Goal: Transaction & Acquisition: Purchase product/service

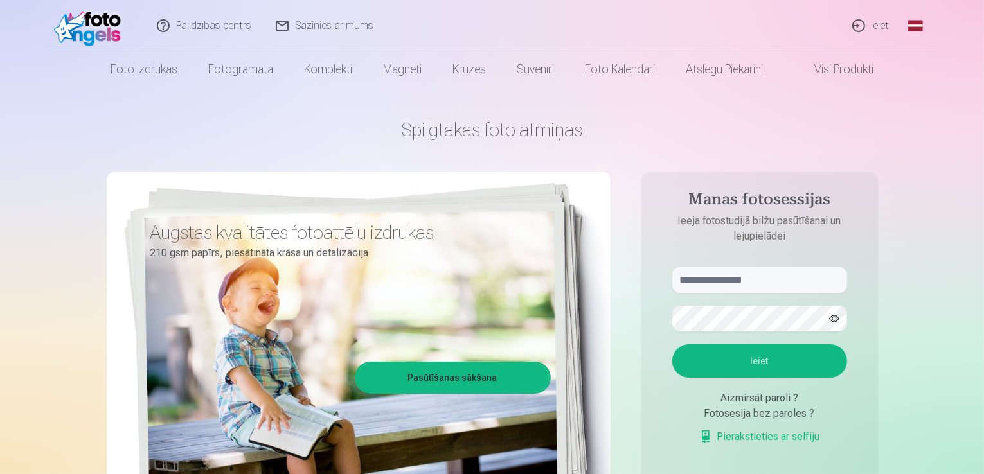
click at [888, 23] on link "Ieiet" at bounding box center [872, 25] width 62 height 51
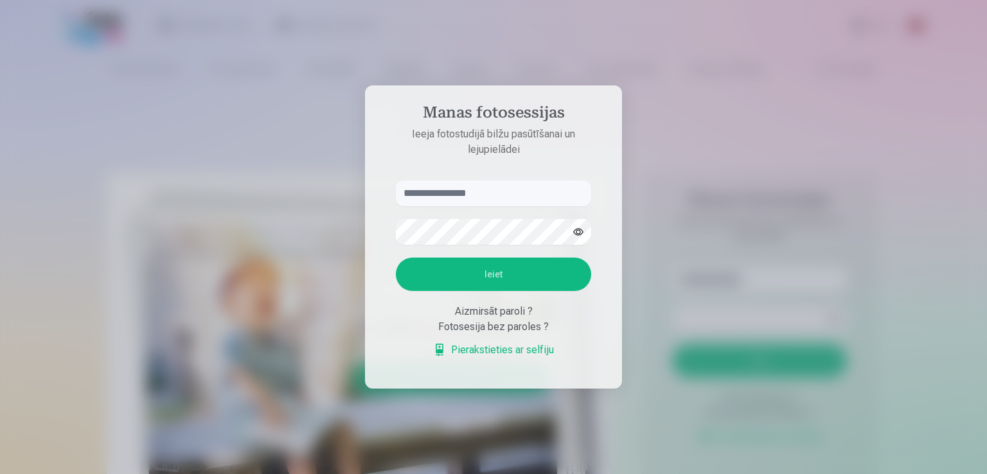
click at [602, 122] on h4 "Manas fotosessijas" at bounding box center [493, 115] width 221 height 23
click at [486, 203] on input "text" at bounding box center [493, 194] width 195 height 26
paste input "**********"
type input "**********"
click at [606, 195] on aside "**********" at bounding box center [493, 237] width 257 height 303
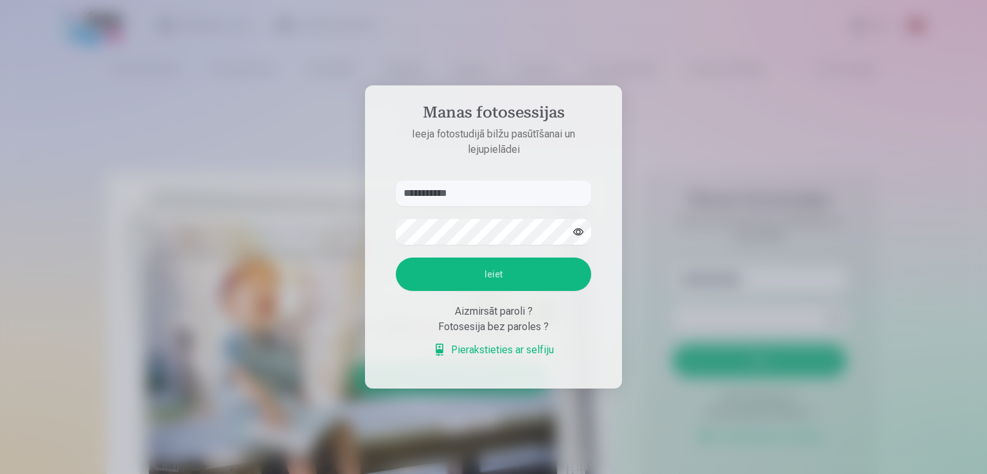
click at [504, 275] on button "Ieiet" at bounding box center [493, 274] width 195 height 33
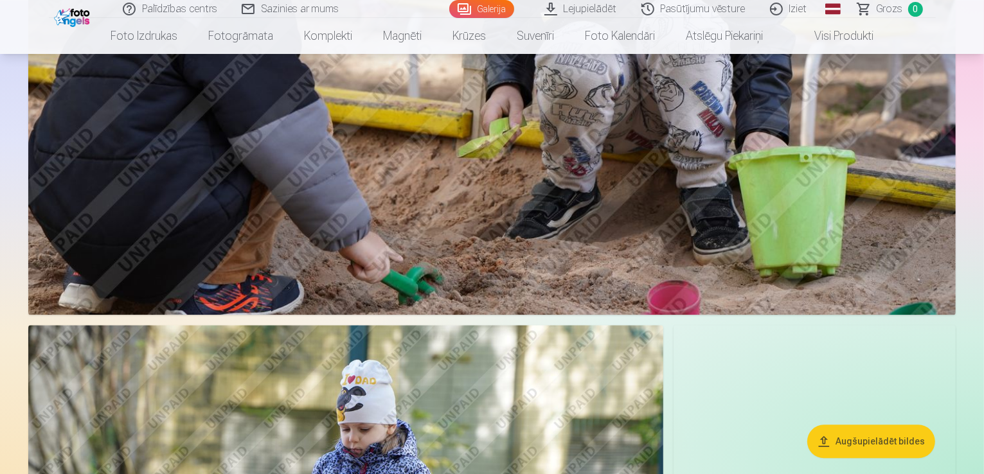
scroll to position [3086, 0]
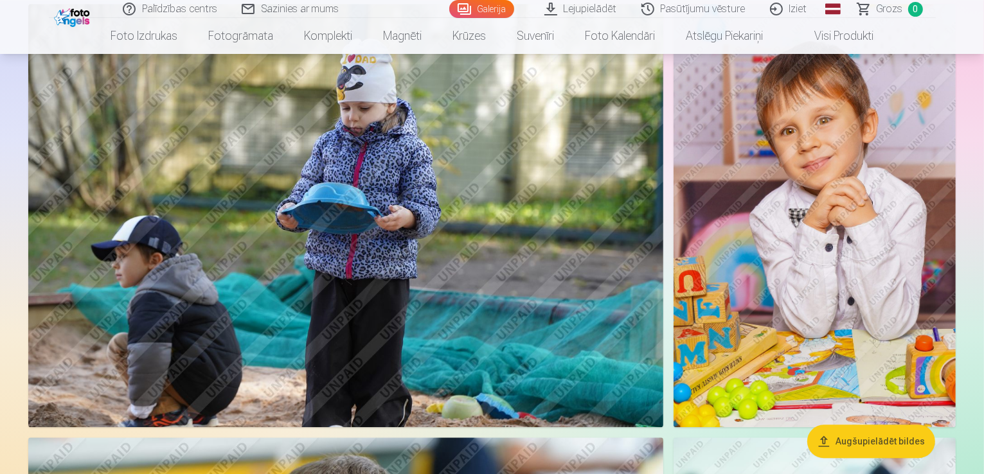
click at [783, 319] on img at bounding box center [815, 216] width 282 height 424
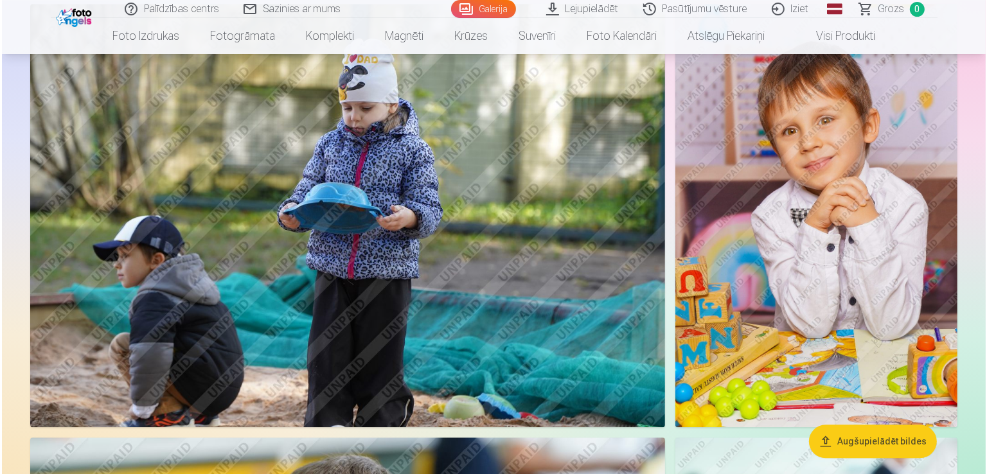
scroll to position [3095, 0]
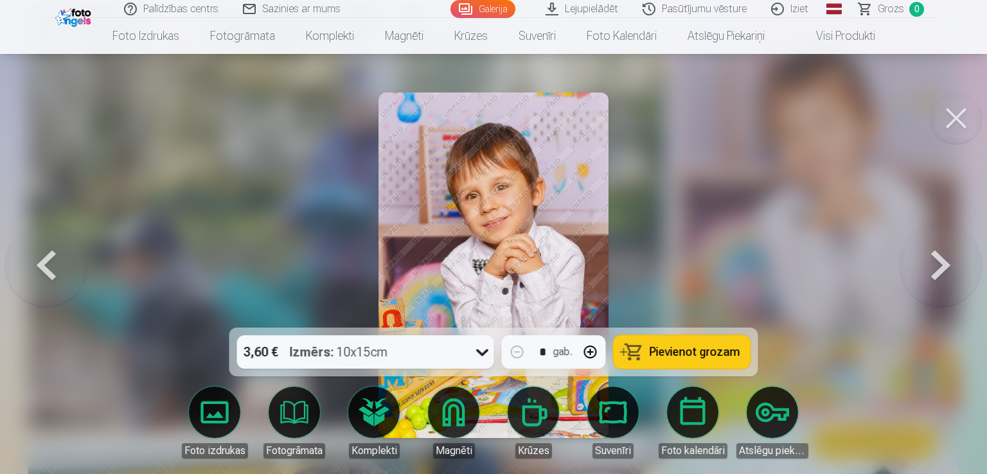
click at [676, 347] on span "Pievienot grozam" at bounding box center [695, 353] width 91 height 12
click at [964, 125] on button at bounding box center [956, 118] width 51 height 51
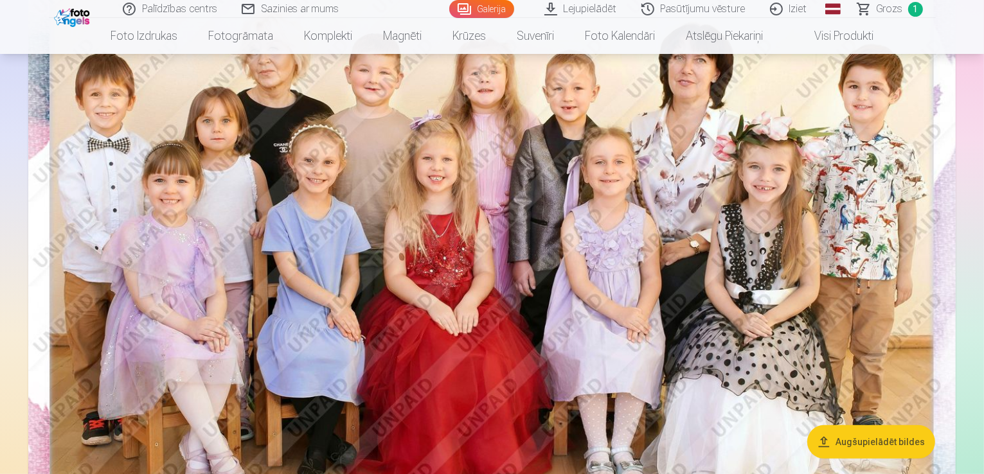
scroll to position [193, 0]
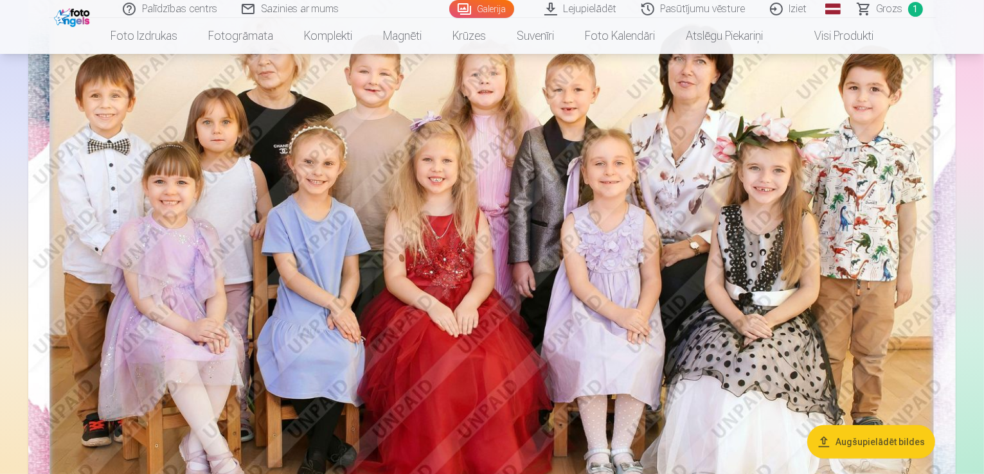
click at [631, 245] on img at bounding box center [492, 258] width 928 height 619
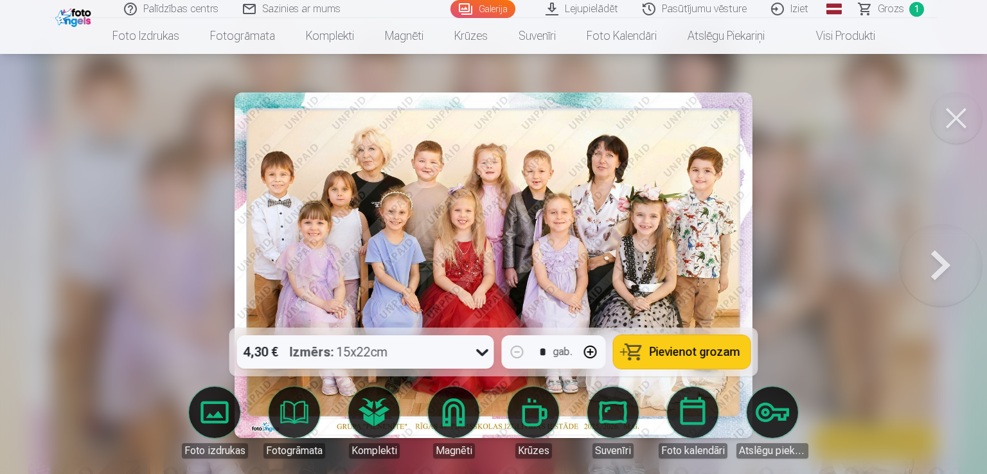
click at [683, 356] on span "Pievienot grozam" at bounding box center [695, 353] width 91 height 12
click at [959, 116] on button at bounding box center [956, 118] width 51 height 51
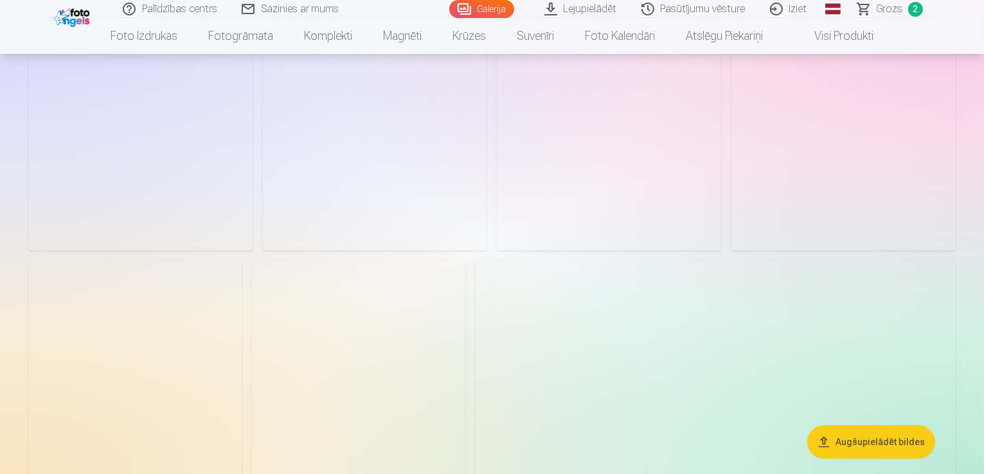
scroll to position [4307, 0]
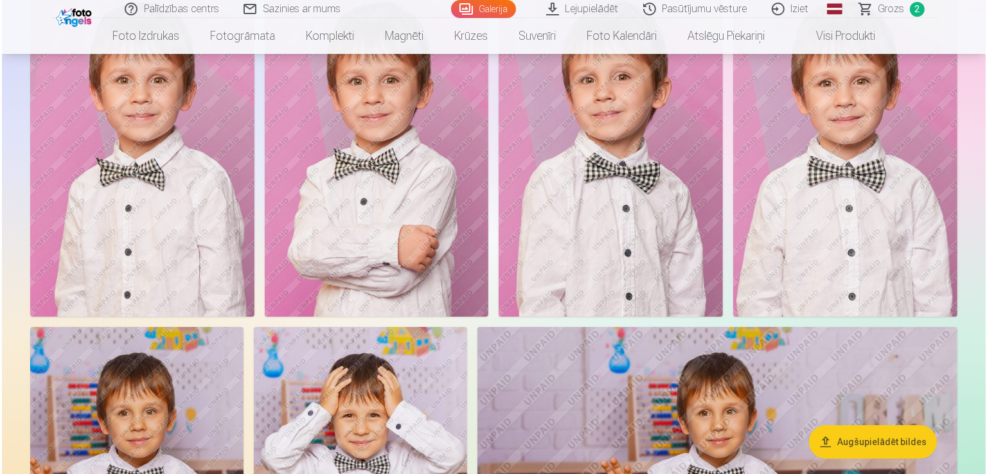
scroll to position [4320, 0]
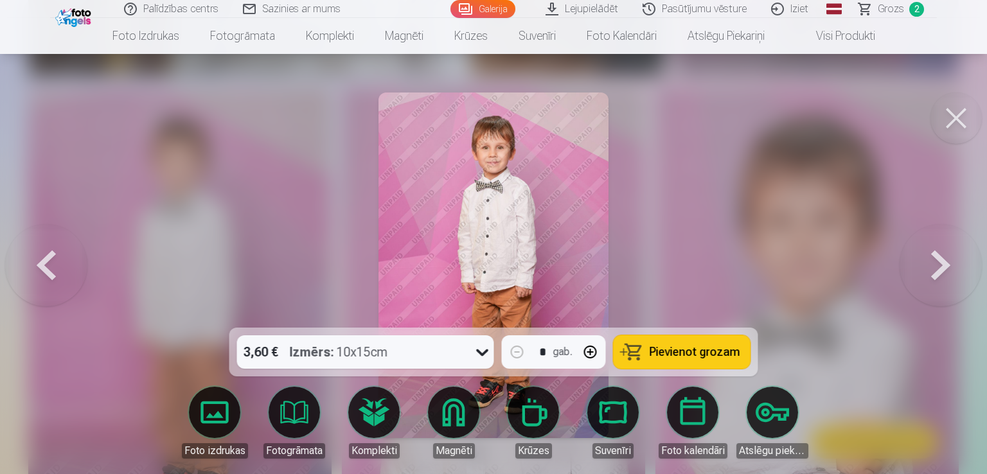
click at [658, 355] on span "Pievienot grozam" at bounding box center [695, 353] width 91 height 12
click at [957, 123] on button at bounding box center [956, 118] width 51 height 51
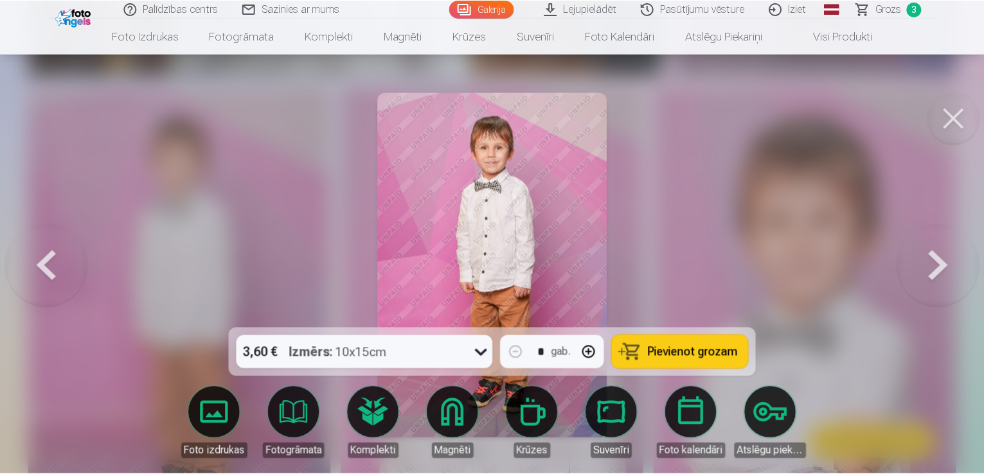
scroll to position [4307, 0]
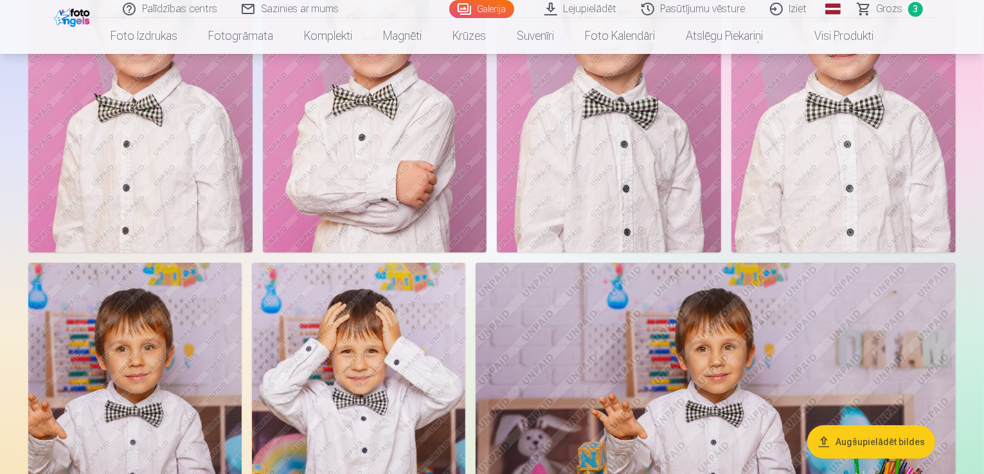
click at [487, 253] on img at bounding box center [375, 84] width 224 height 336
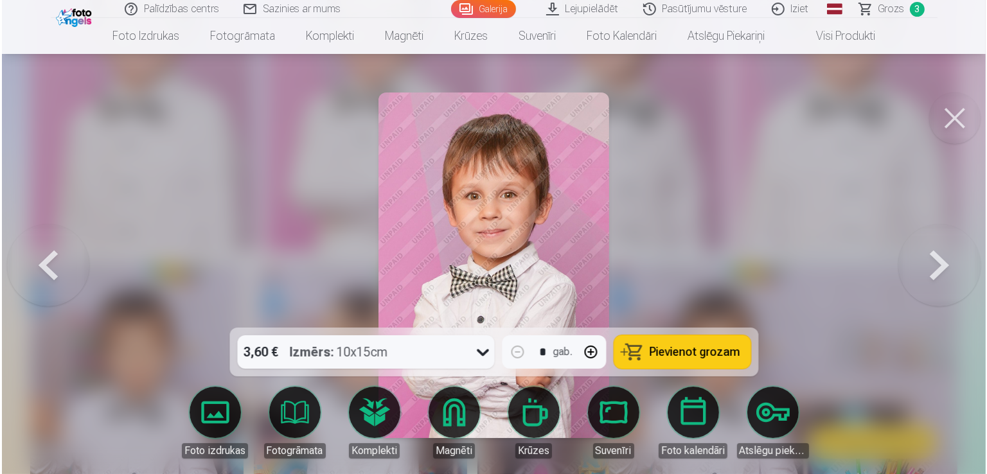
scroll to position [4384, 0]
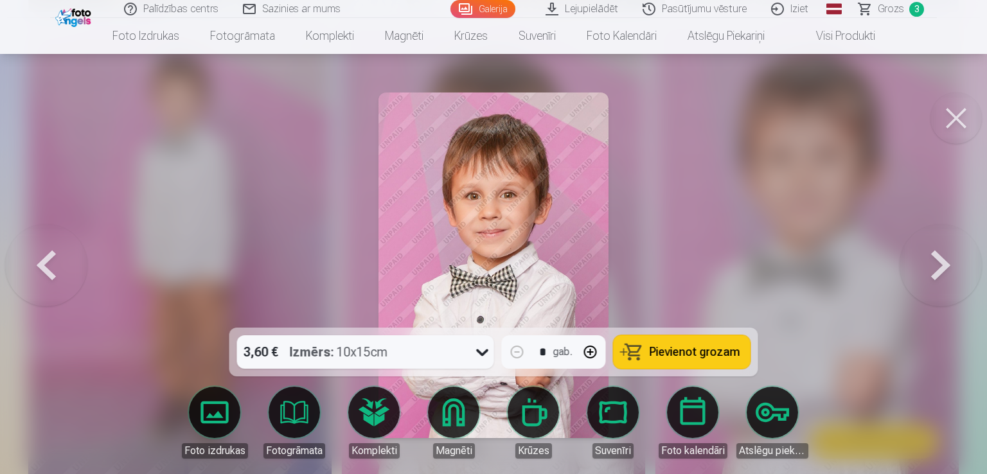
click at [699, 352] on span "Pievienot grozam" at bounding box center [695, 353] width 91 height 12
click at [957, 123] on button at bounding box center [956, 118] width 51 height 51
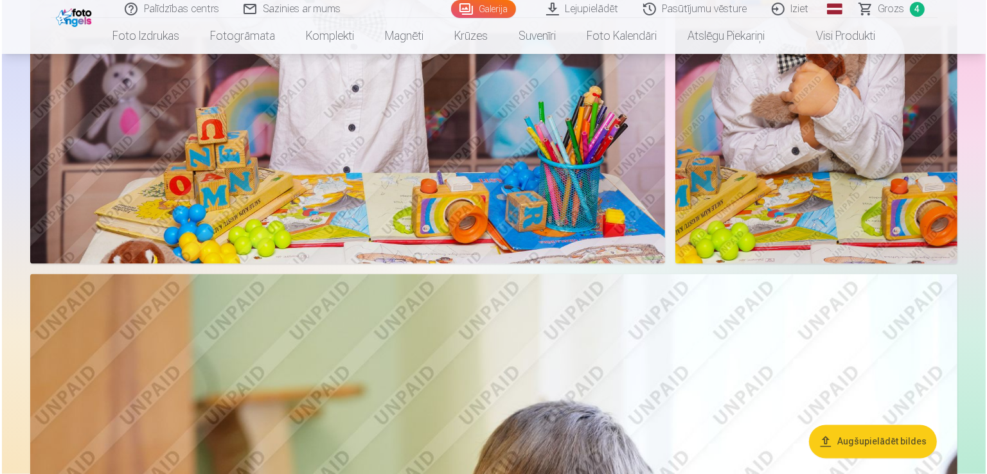
scroll to position [7008, 0]
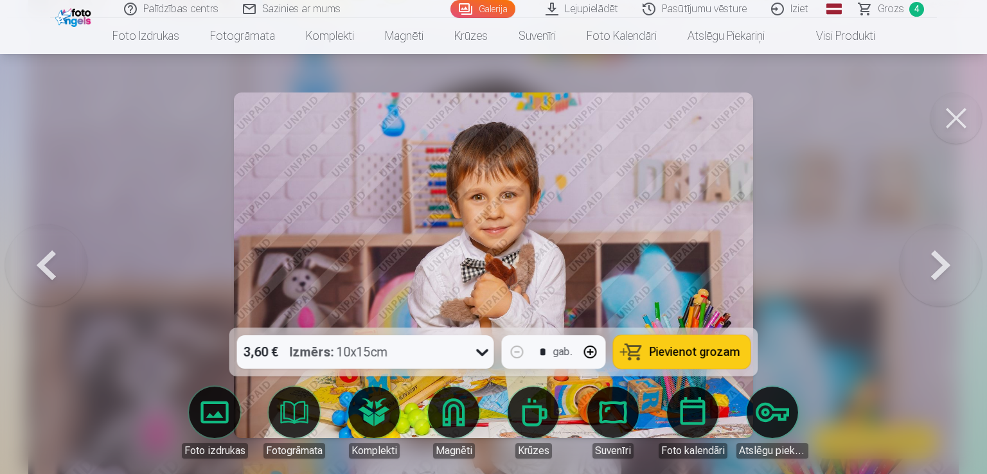
click at [665, 356] on span "Pievienot grozam" at bounding box center [695, 353] width 91 height 12
click at [951, 121] on button at bounding box center [956, 118] width 51 height 51
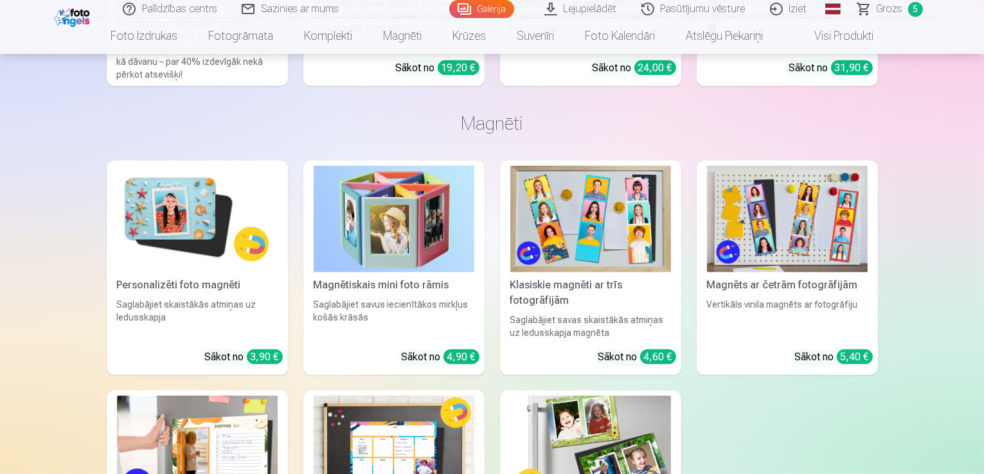
scroll to position [10587, 0]
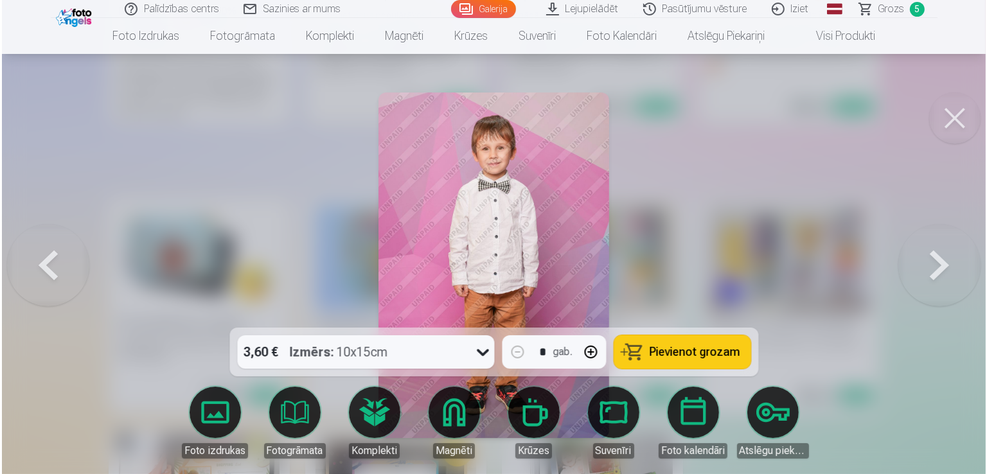
scroll to position [10620, 0]
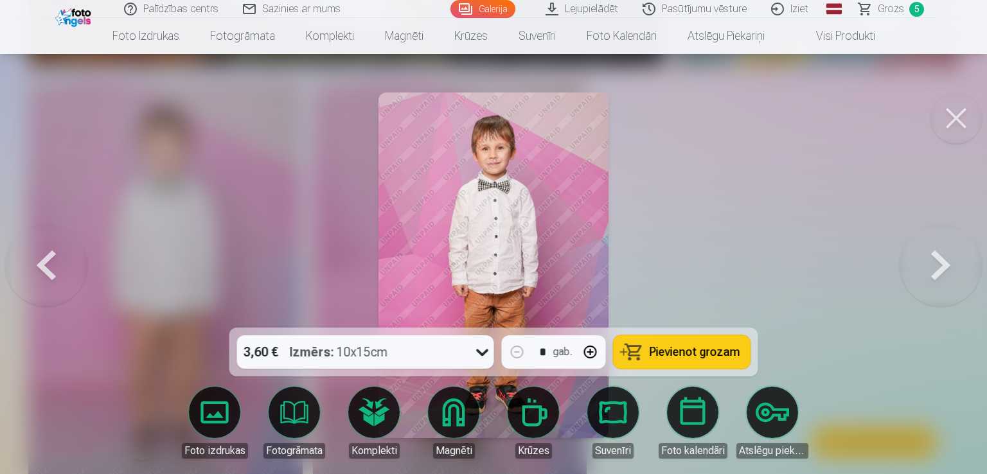
click at [685, 350] on span "Pievienot grozam" at bounding box center [695, 353] width 91 height 12
click at [960, 125] on button at bounding box center [956, 118] width 51 height 51
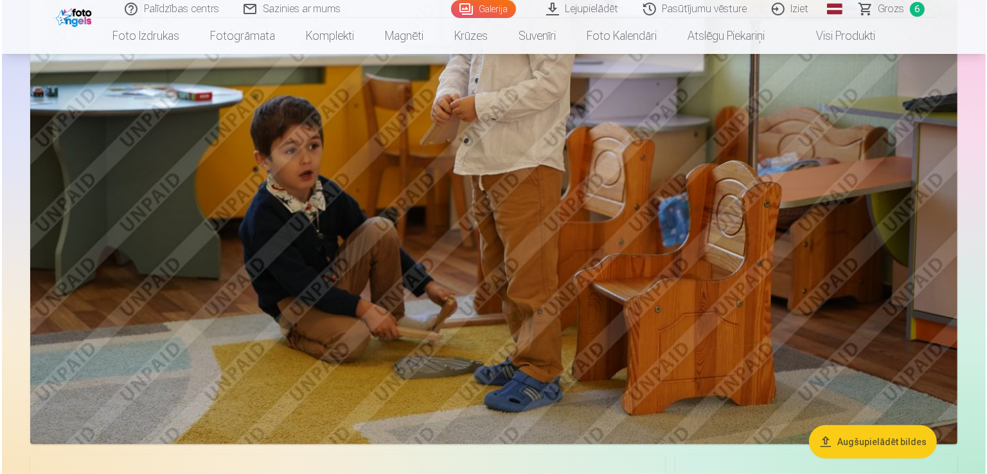
scroll to position [751, 0]
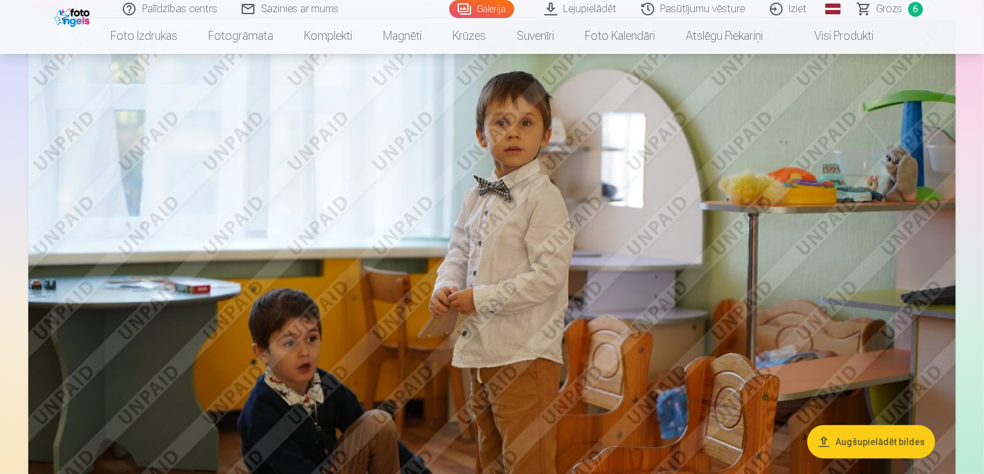
click at [823, 281] on img at bounding box center [492, 329] width 928 height 618
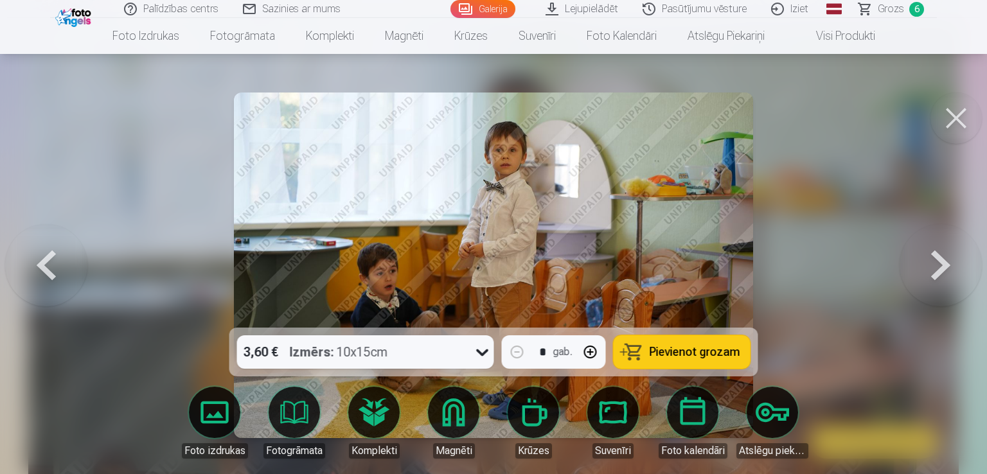
click at [707, 357] on span "Pievienot grozam" at bounding box center [695, 353] width 91 height 12
click at [892, 8] on span "Grozs" at bounding box center [891, 8] width 26 height 15
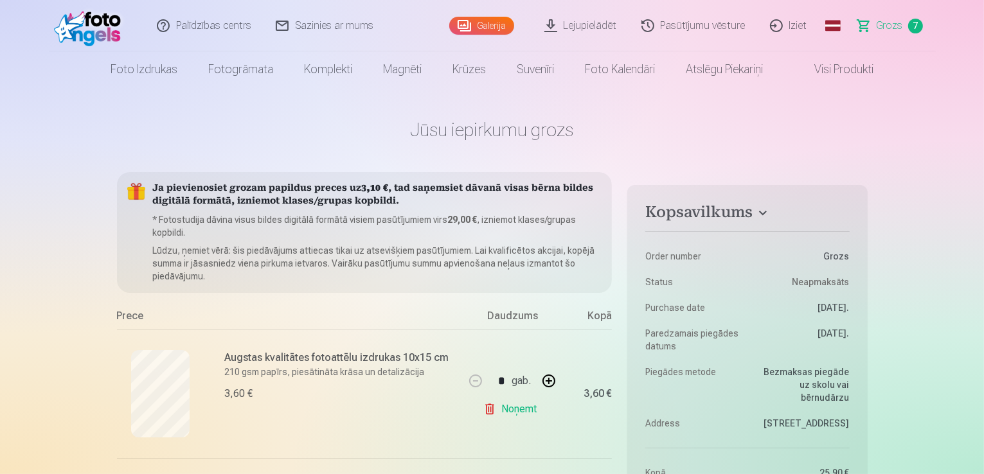
click at [496, 26] on link "Galerija" at bounding box center [481, 26] width 65 height 18
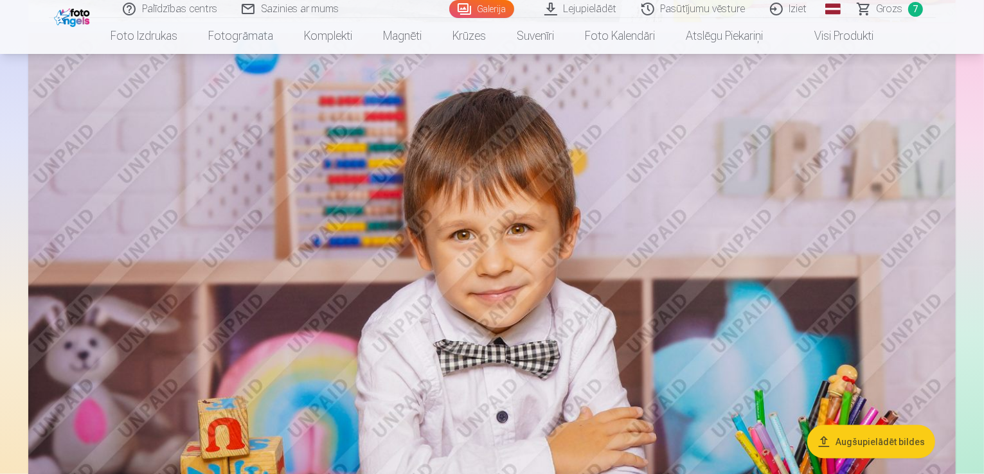
scroll to position [1864, 0]
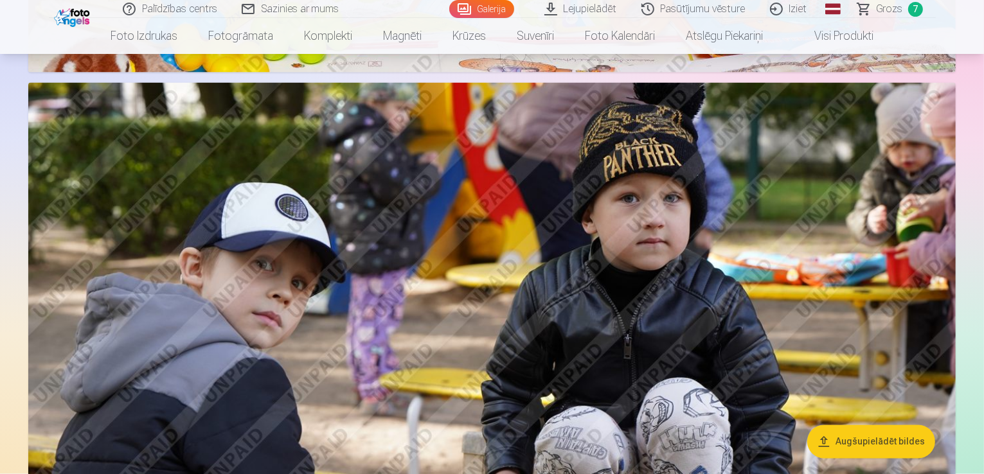
click at [674, 248] on img at bounding box center [492, 392] width 928 height 618
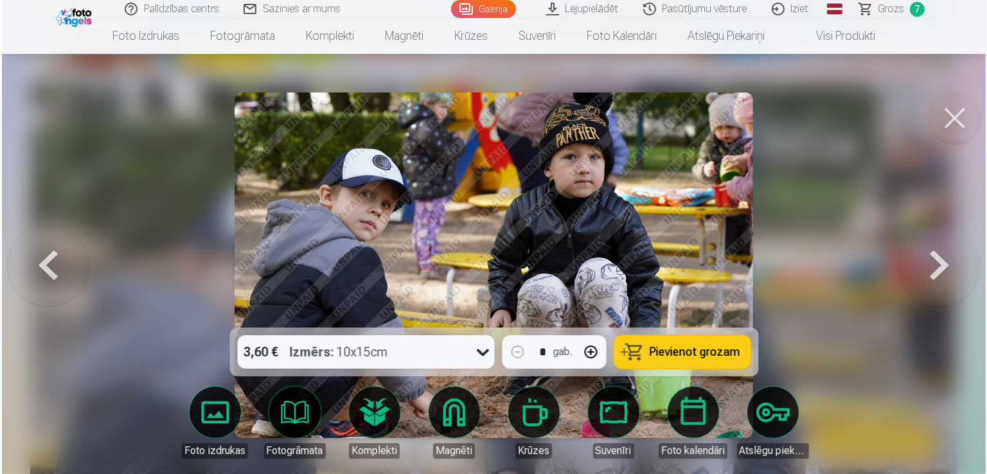
scroll to position [2384, 0]
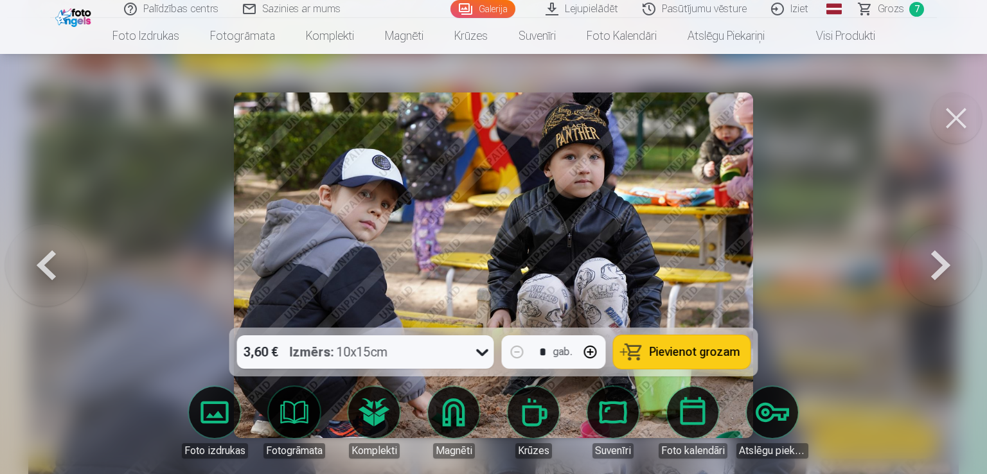
click at [672, 352] on span "Pievienot grozam" at bounding box center [695, 353] width 91 height 12
click at [948, 123] on button at bounding box center [956, 118] width 51 height 51
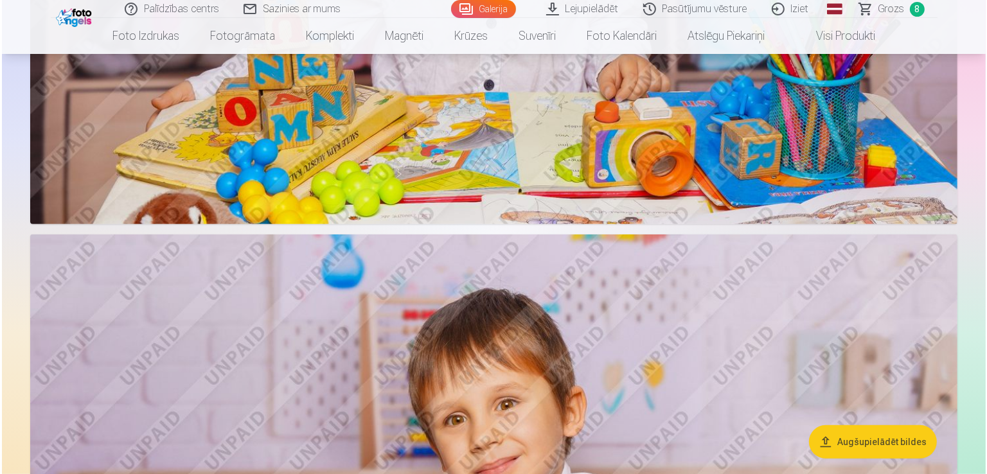
scroll to position [5336, 0]
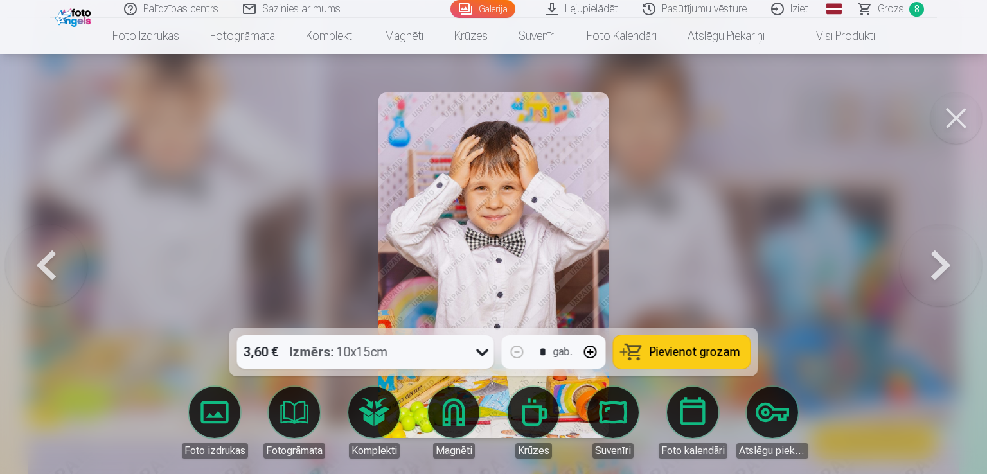
click at [669, 357] on span "Pievienot grozam" at bounding box center [695, 353] width 91 height 12
click at [951, 113] on button at bounding box center [956, 118] width 51 height 51
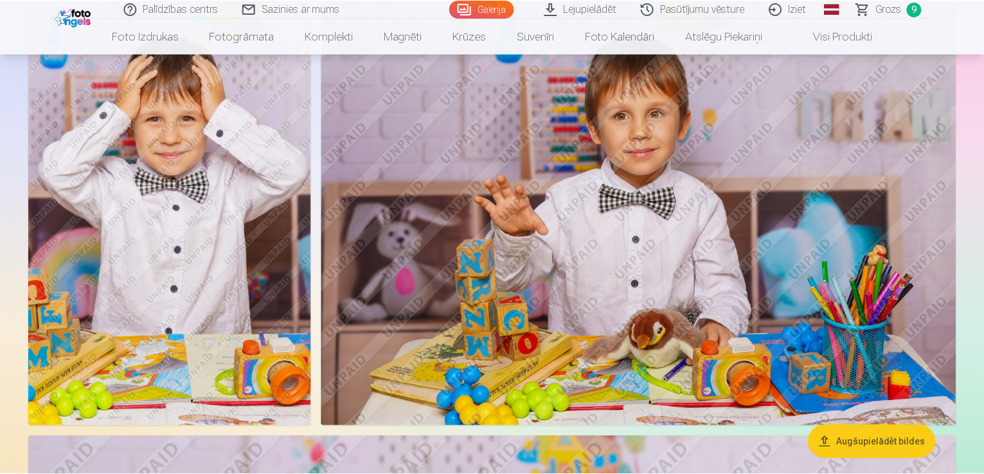
scroll to position [5319, 0]
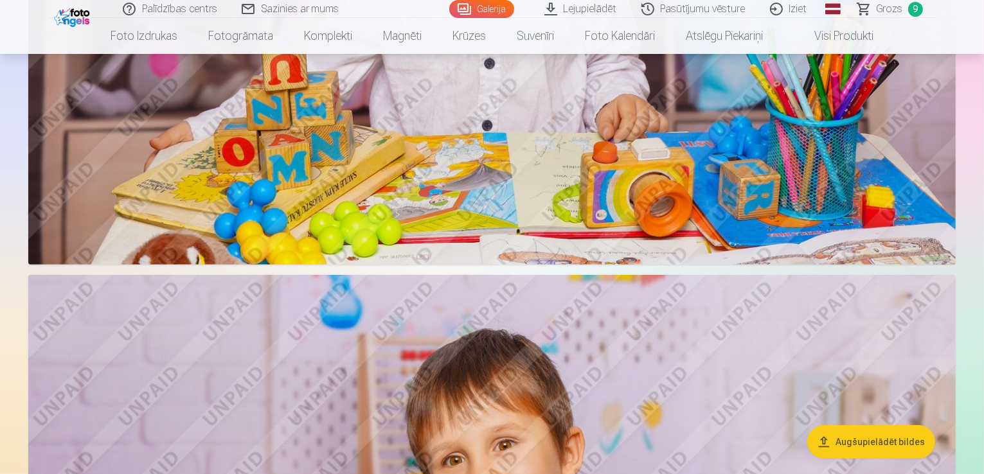
click at [880, 9] on span "Grozs" at bounding box center [890, 8] width 26 height 15
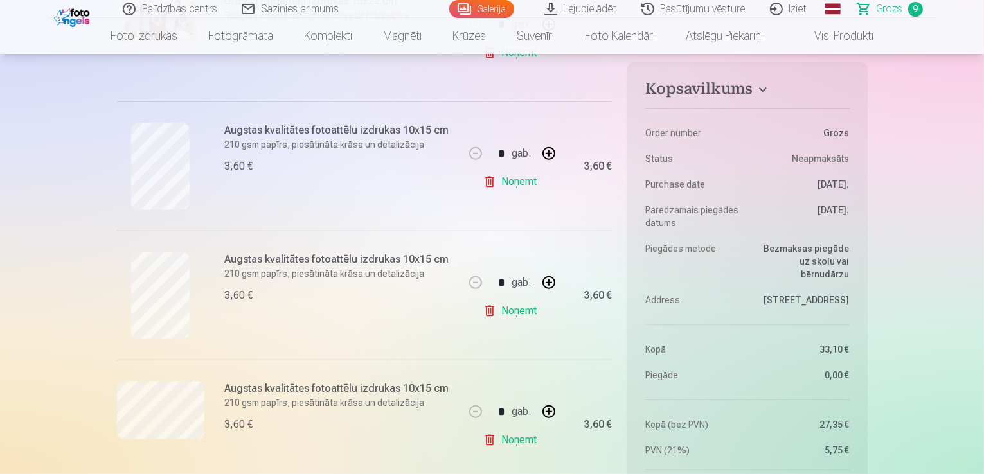
scroll to position [450, 0]
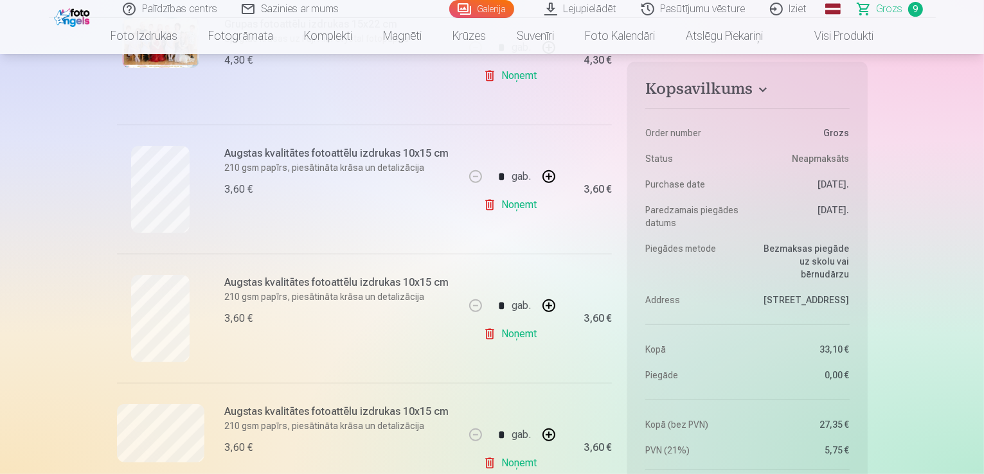
click at [530, 210] on link "Noņemt" at bounding box center [512, 205] width 59 height 26
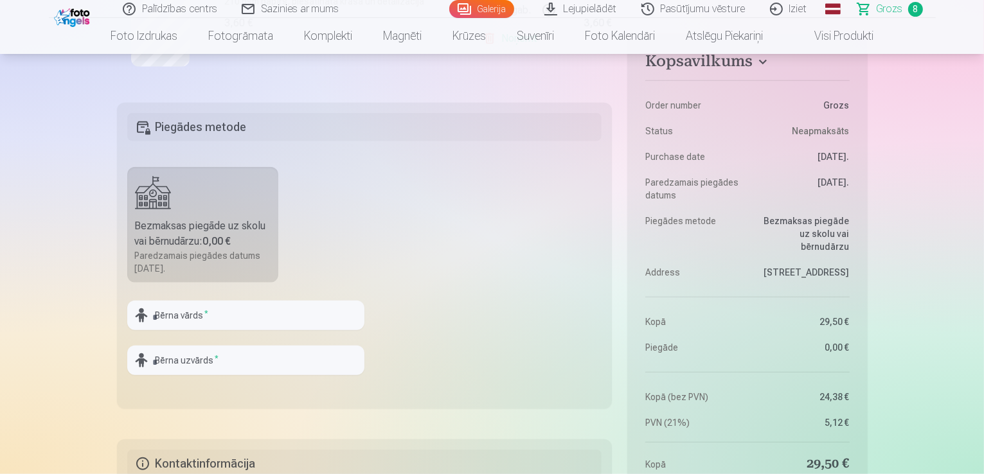
scroll to position [1286, 0]
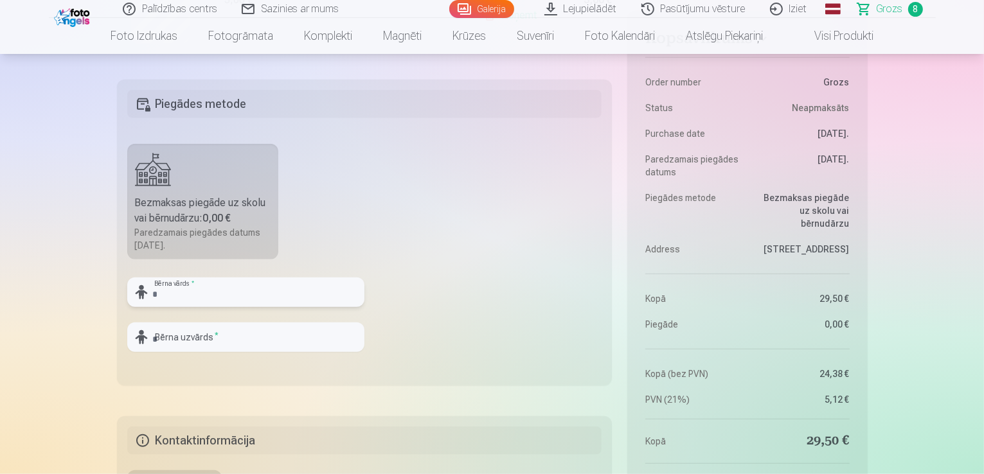
click at [287, 294] on input "text" at bounding box center [245, 293] width 237 height 30
type input "*******"
click at [286, 334] on input "text" at bounding box center [245, 338] width 237 height 30
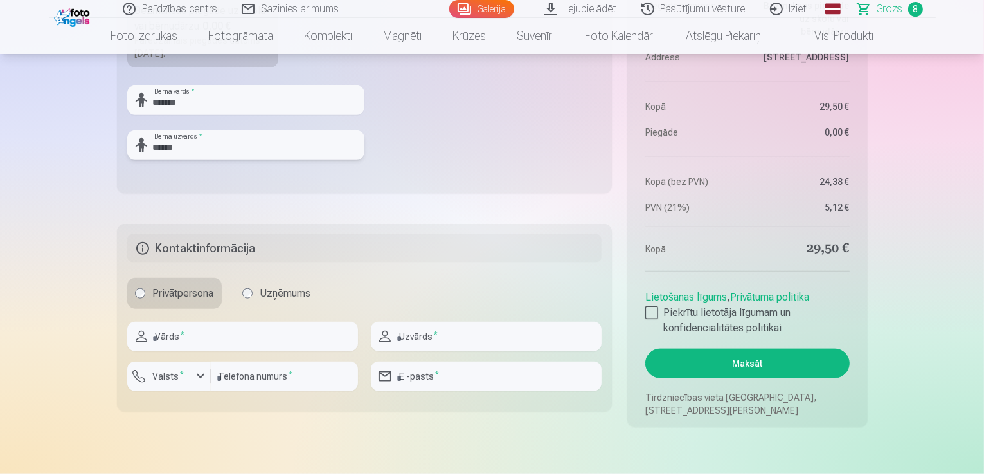
scroll to position [1479, 0]
type input "******"
click at [653, 312] on div at bounding box center [651, 312] width 13 height 13
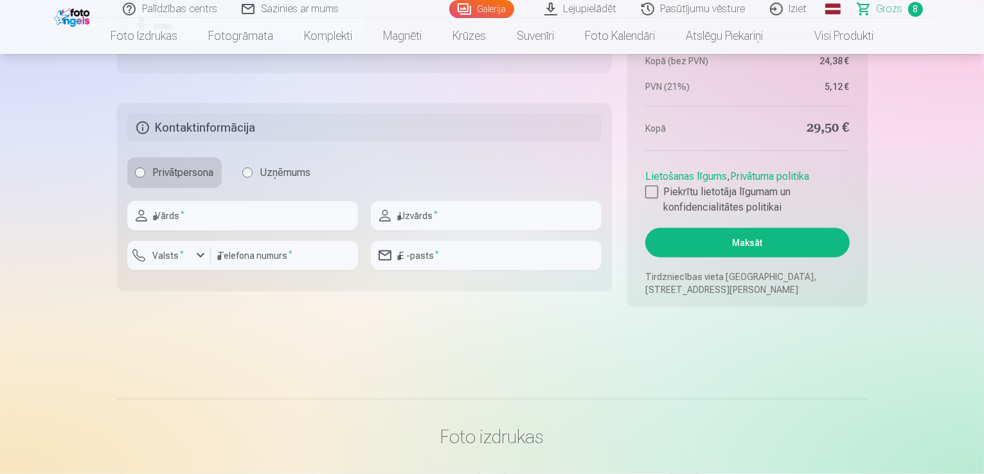
scroll to position [1607, 0]
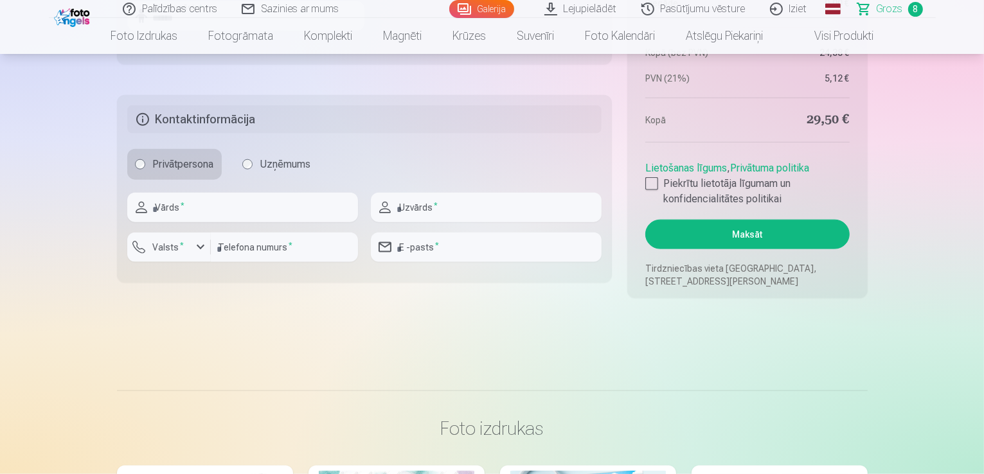
click at [761, 235] on button "Maksāt" at bounding box center [747, 235] width 204 height 30
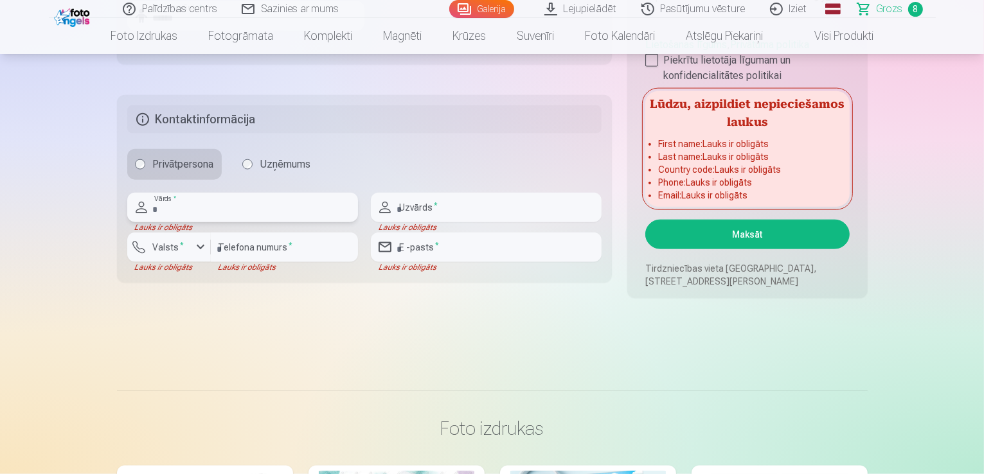
click at [206, 208] on input "text" at bounding box center [242, 208] width 231 height 30
type input "****"
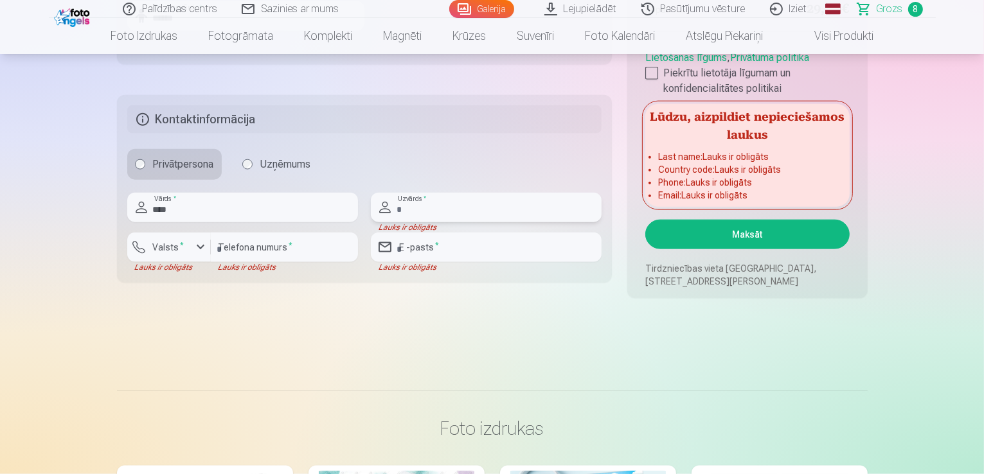
click at [406, 201] on input "text" at bounding box center [486, 208] width 231 height 30
type input "*****"
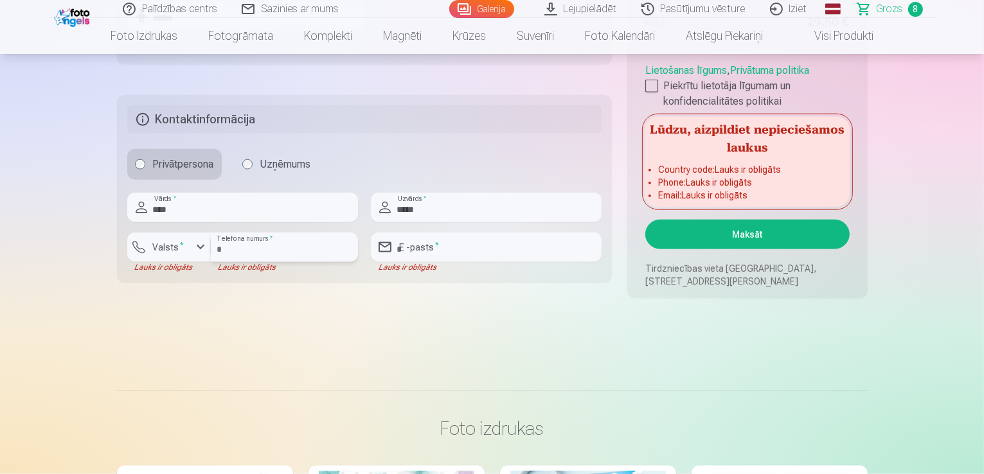
click at [283, 246] on input "number" at bounding box center [284, 248] width 147 height 30
type input "********"
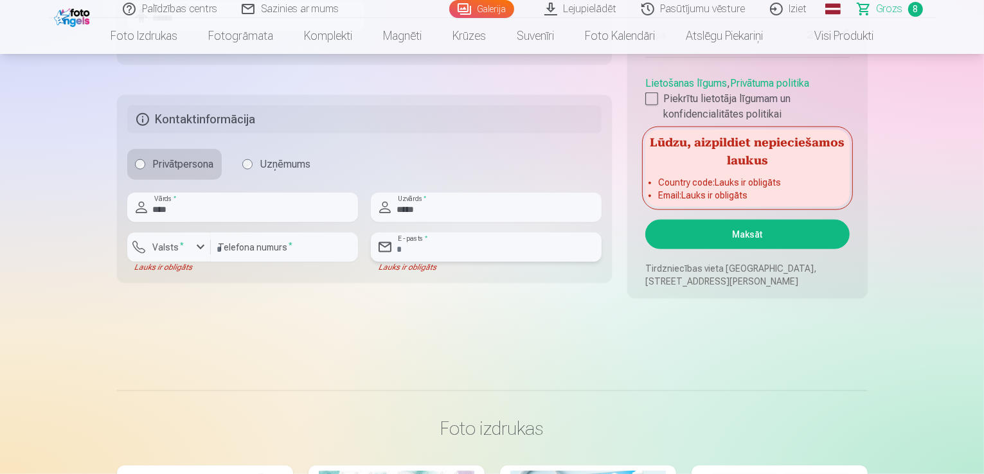
click at [442, 244] on input "email" at bounding box center [486, 248] width 231 height 30
type input "**********"
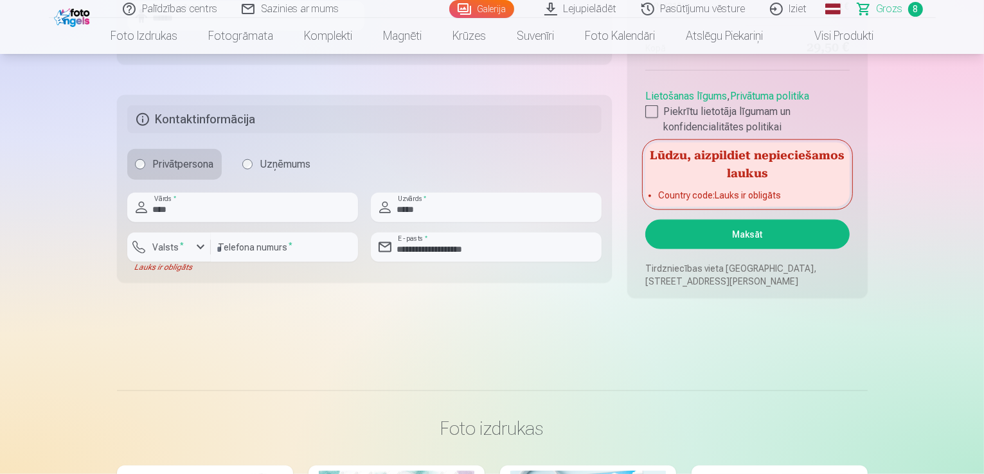
click at [716, 233] on button "Maksāt" at bounding box center [747, 235] width 204 height 30
click at [749, 235] on button "Maksāt" at bounding box center [747, 235] width 204 height 30
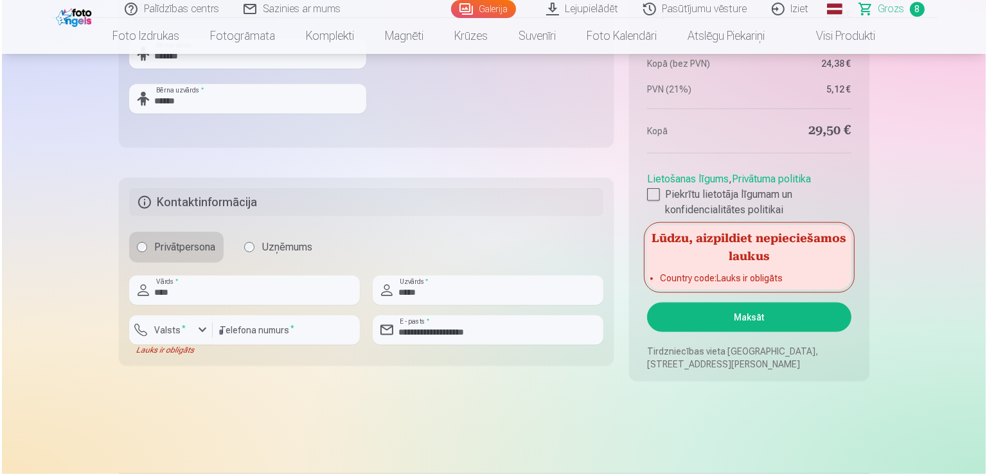
scroll to position [1543, 0]
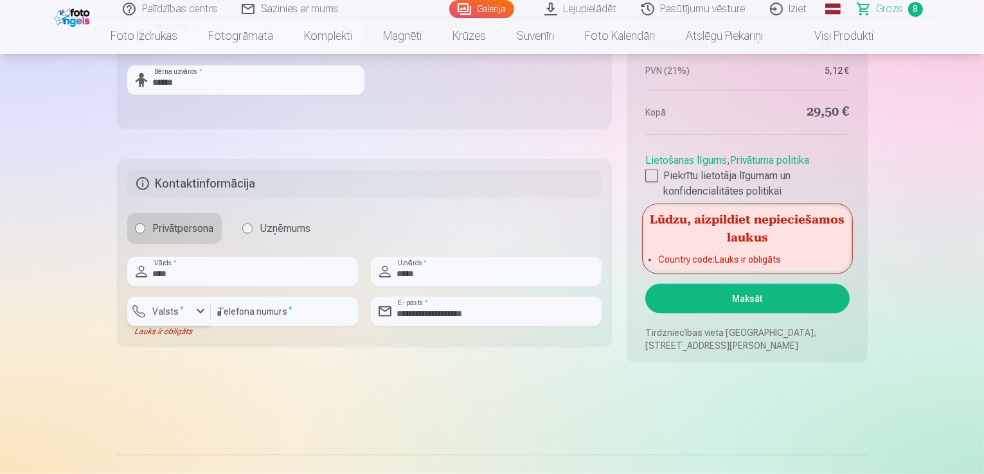
click at [197, 313] on div "button" at bounding box center [200, 311] width 15 height 15
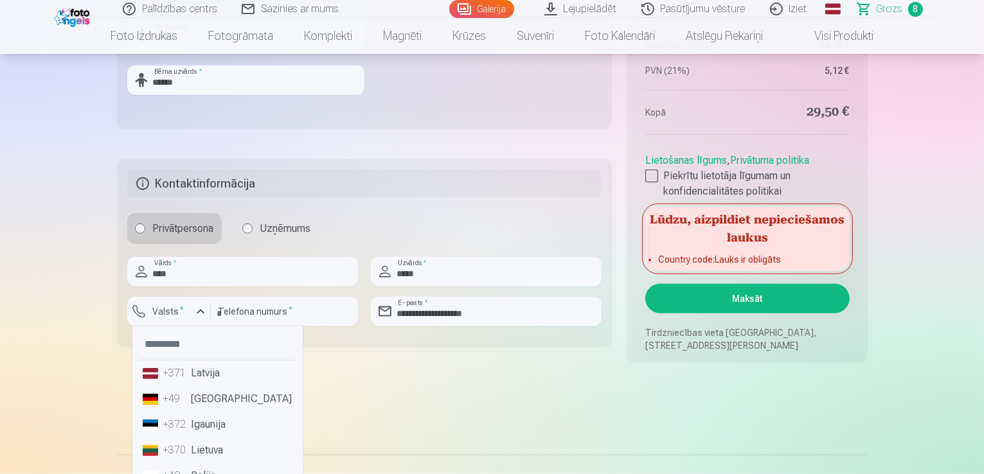
click at [197, 370] on li "+371 Latvija" at bounding box center [218, 374] width 160 height 26
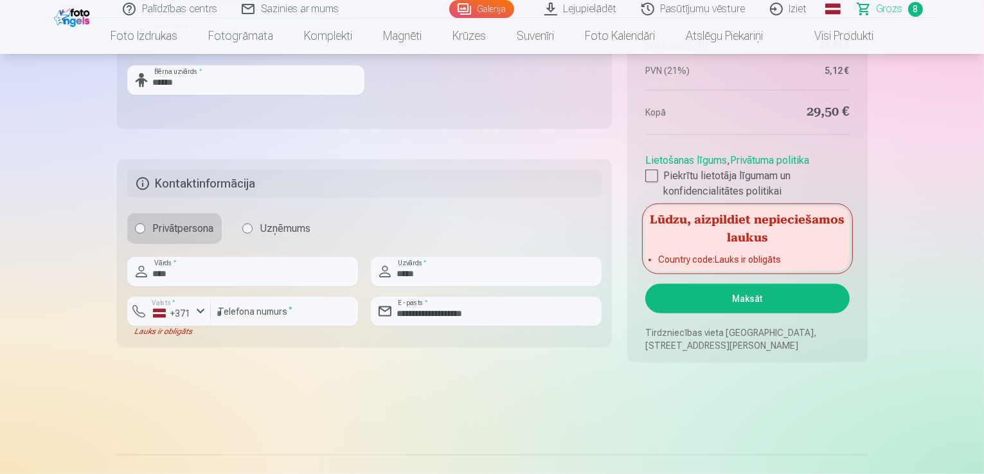
click at [725, 304] on button "Maksāt" at bounding box center [747, 299] width 204 height 30
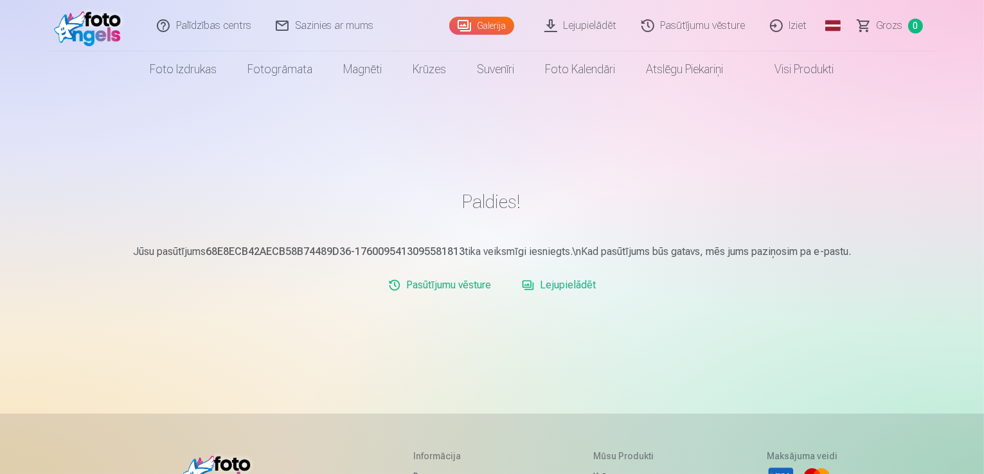
click at [579, 287] on link "Lejupielādēt" at bounding box center [559, 286] width 84 height 26
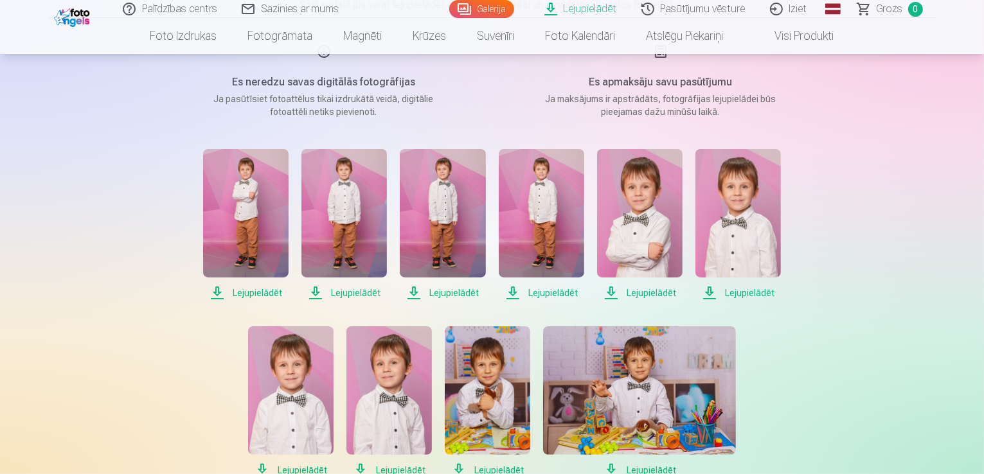
scroll to position [129, 0]
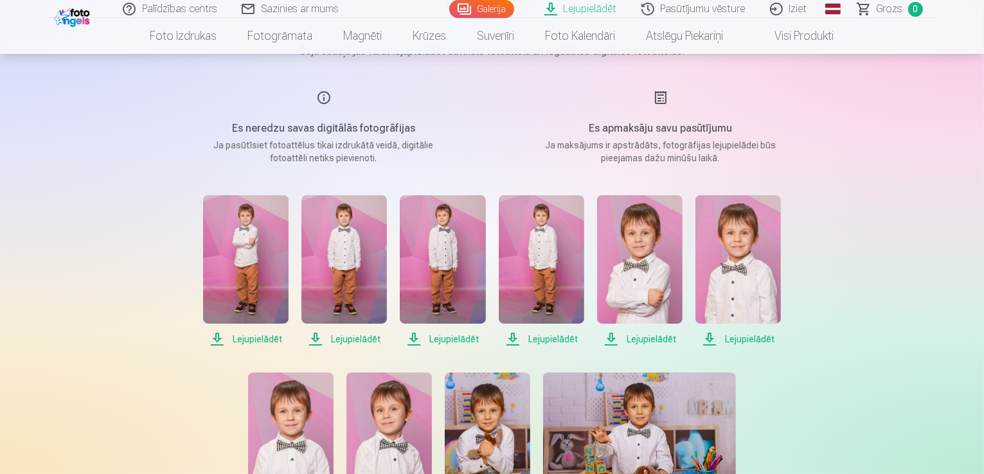
click at [255, 343] on span "Lejupielādēt" at bounding box center [246, 339] width 86 height 15
click at [344, 339] on span "Lejupielādēt" at bounding box center [345, 339] width 86 height 15
click at [461, 339] on span "Lejupielādēt" at bounding box center [443, 339] width 86 height 15
click at [552, 345] on span "Lejupielādēt" at bounding box center [542, 339] width 86 height 15
click at [639, 340] on span "Lejupielādēt" at bounding box center [640, 339] width 86 height 15
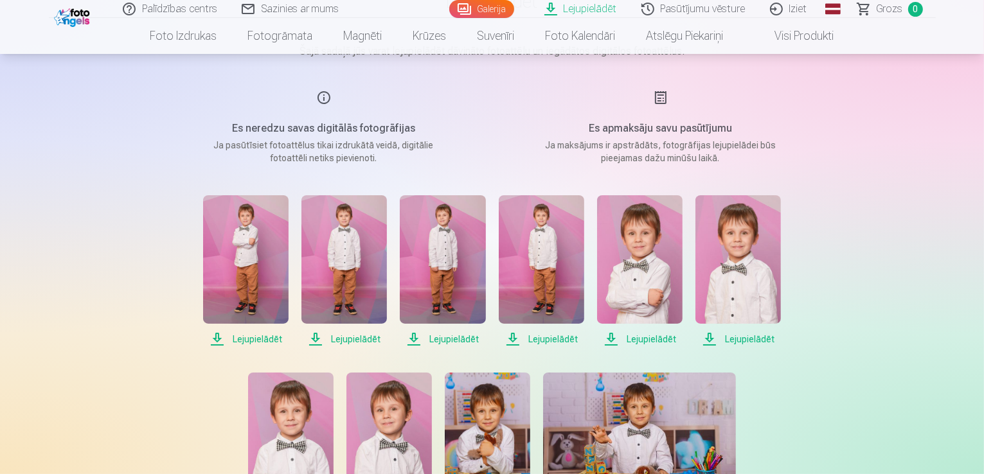
click at [744, 338] on span "Lejupielādēt" at bounding box center [739, 339] width 86 height 15
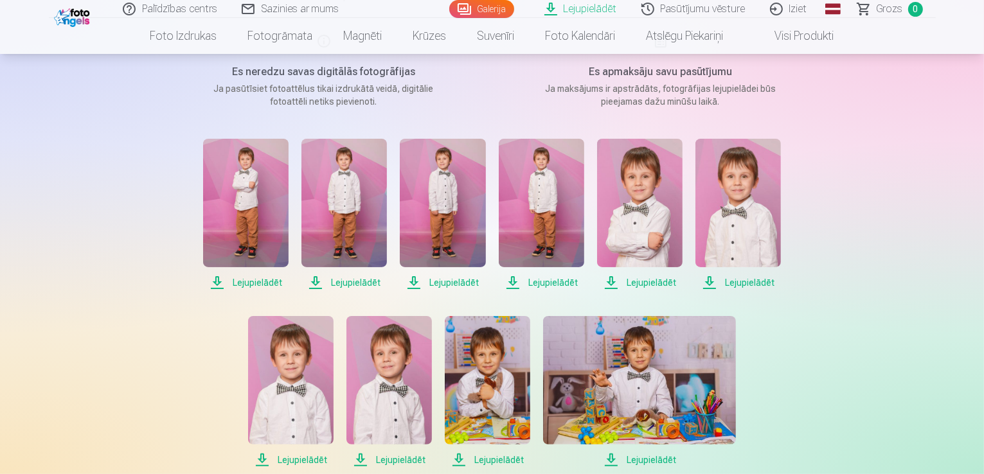
scroll to position [321, 0]
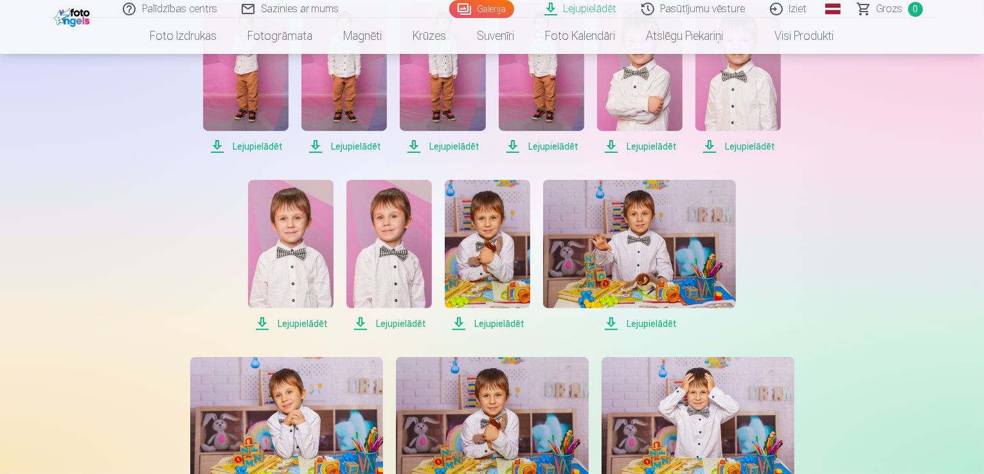
click at [298, 319] on span "Lejupielādēt" at bounding box center [291, 323] width 86 height 15
click at [399, 323] on span "Lejupielādēt" at bounding box center [390, 323] width 86 height 15
click at [492, 326] on span "Lejupielādēt" at bounding box center [488, 323] width 86 height 15
click at [658, 322] on span "Lejupielādēt" at bounding box center [639, 323] width 193 height 15
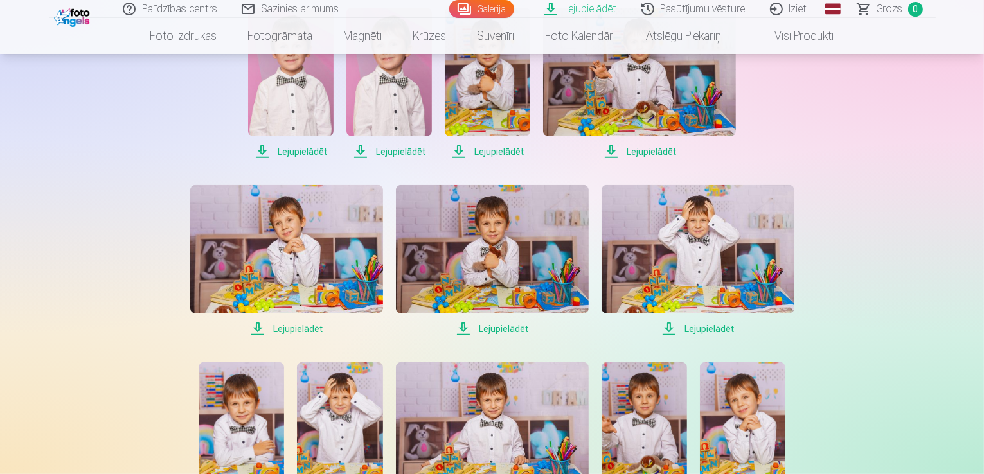
scroll to position [579, 0]
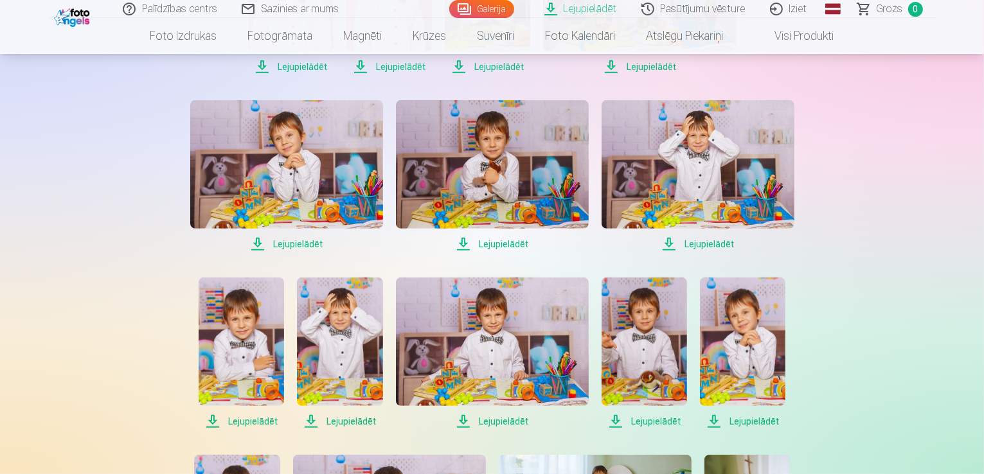
click at [293, 248] on span "Lejupielādēt" at bounding box center [286, 244] width 193 height 15
click at [511, 246] on span "Lejupielādēt" at bounding box center [492, 244] width 193 height 15
click at [707, 245] on span "Lejupielādēt" at bounding box center [698, 244] width 193 height 15
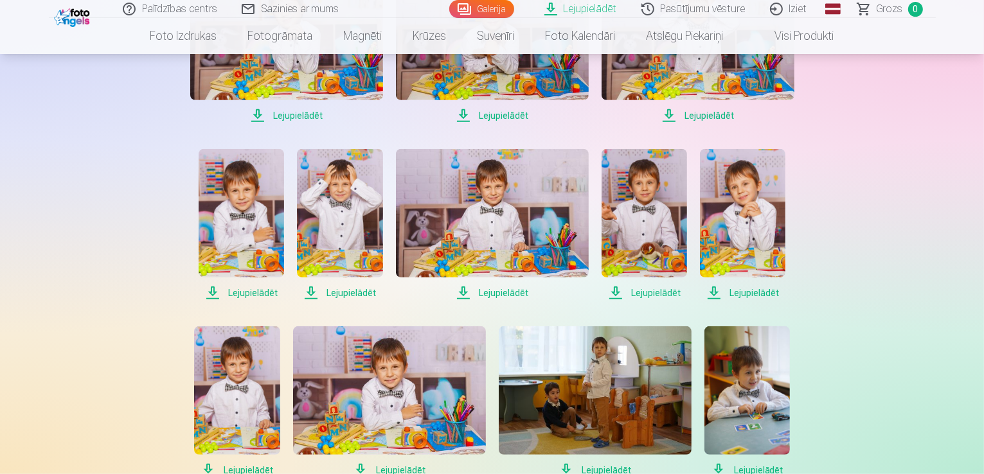
click at [251, 291] on span "Lejupielādēt" at bounding box center [242, 292] width 86 height 15
click at [361, 296] on span "Lejupielādēt" at bounding box center [340, 292] width 86 height 15
click at [512, 294] on span "Lejupielādēt" at bounding box center [492, 292] width 193 height 15
click at [647, 293] on span "Lejupielādēt" at bounding box center [645, 292] width 86 height 15
click at [921, 199] on div "Palīdzības centrs Sazinies ar mums Galerija Lejupielādēt Pasūtījumu vēsture Izi…" at bounding box center [492, 448] width 984 height 2311
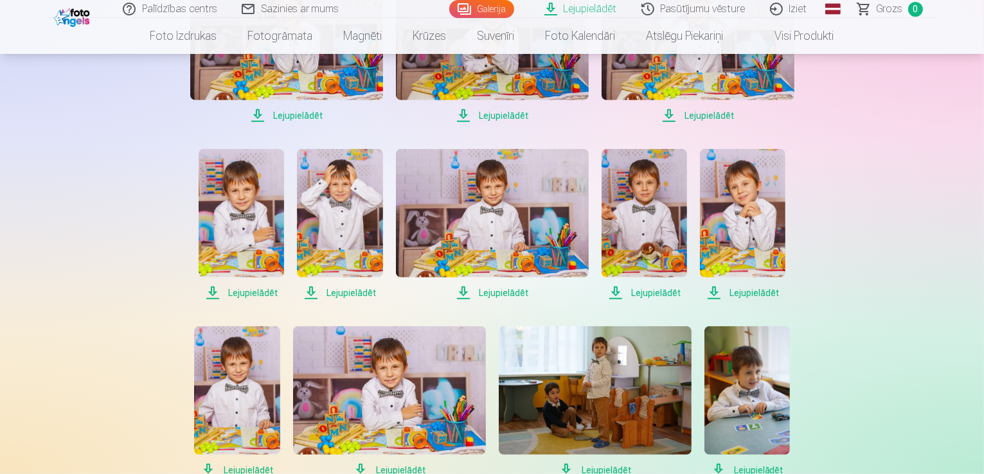
click at [743, 290] on span "Lejupielādēt" at bounding box center [743, 292] width 86 height 15
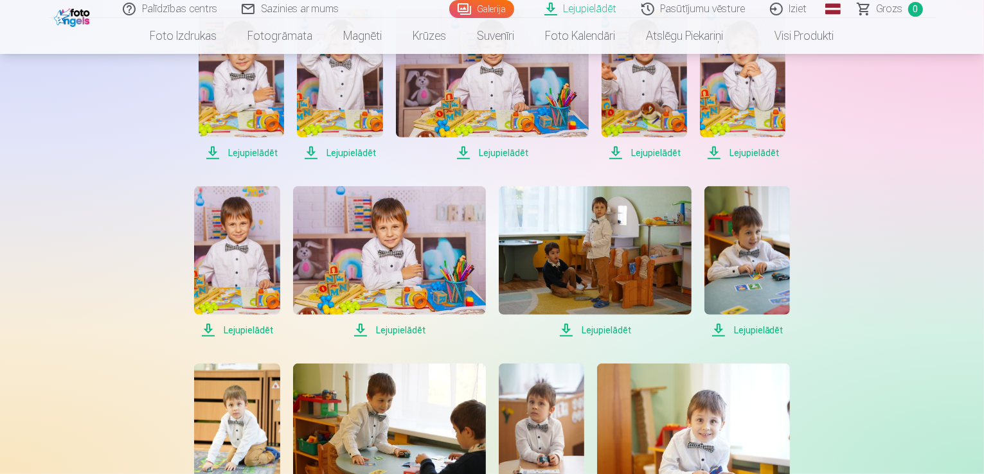
scroll to position [900, 0]
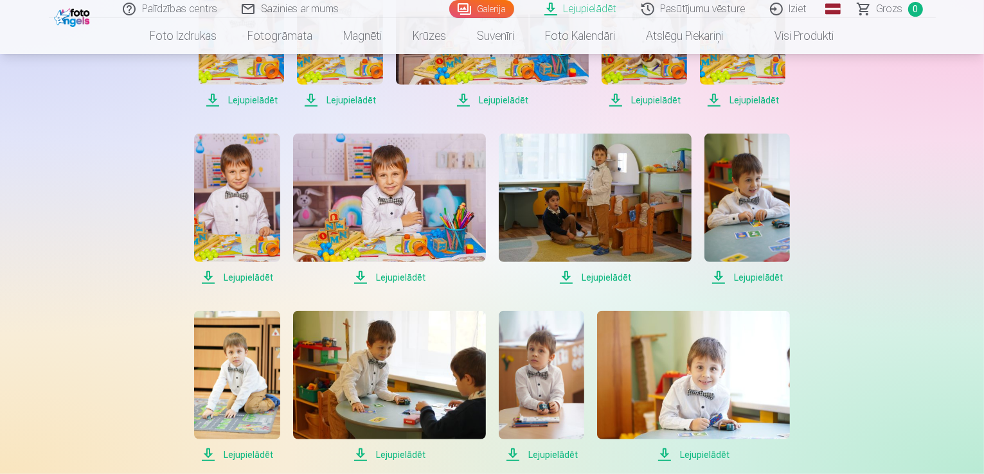
click at [249, 280] on span "Lejupielādēt" at bounding box center [237, 277] width 86 height 15
click at [394, 277] on span "Lejupielādēt" at bounding box center [389, 277] width 193 height 15
click at [611, 276] on span "Lejupielādēt" at bounding box center [595, 277] width 193 height 15
click at [745, 273] on span "Lejupielādēt" at bounding box center [748, 277] width 86 height 15
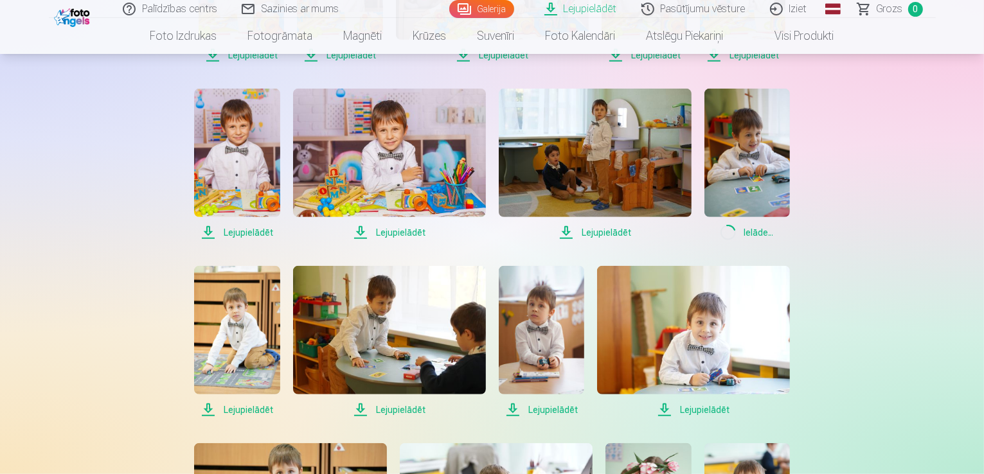
scroll to position [1093, 0]
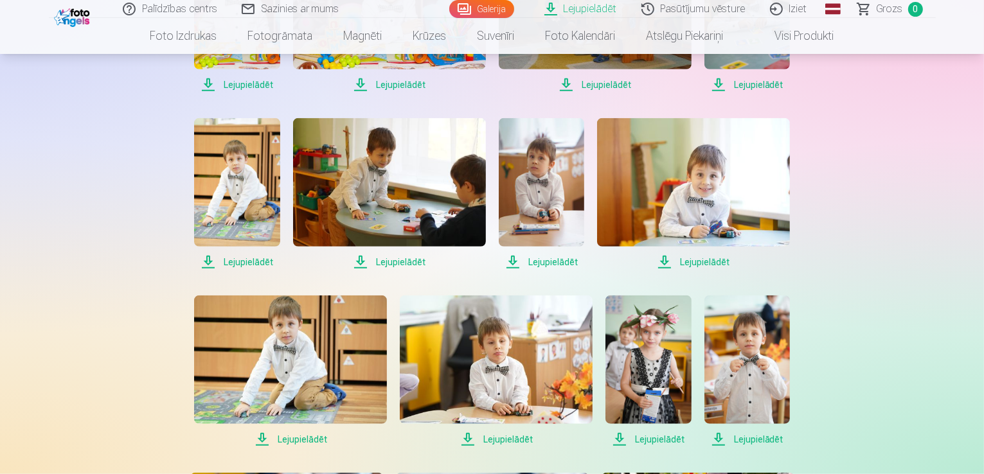
click at [247, 262] on span "Lejupielādēt" at bounding box center [237, 262] width 86 height 15
drag, startPoint x: 404, startPoint y: 262, endPoint x: 514, endPoint y: 248, distance: 111.5
click at [404, 261] on span "Lejupielādēt" at bounding box center [389, 262] width 193 height 15
click at [545, 260] on span "Lejupielādēt" at bounding box center [542, 262] width 86 height 15
click at [707, 258] on span "Lejupielādēt" at bounding box center [693, 262] width 193 height 15
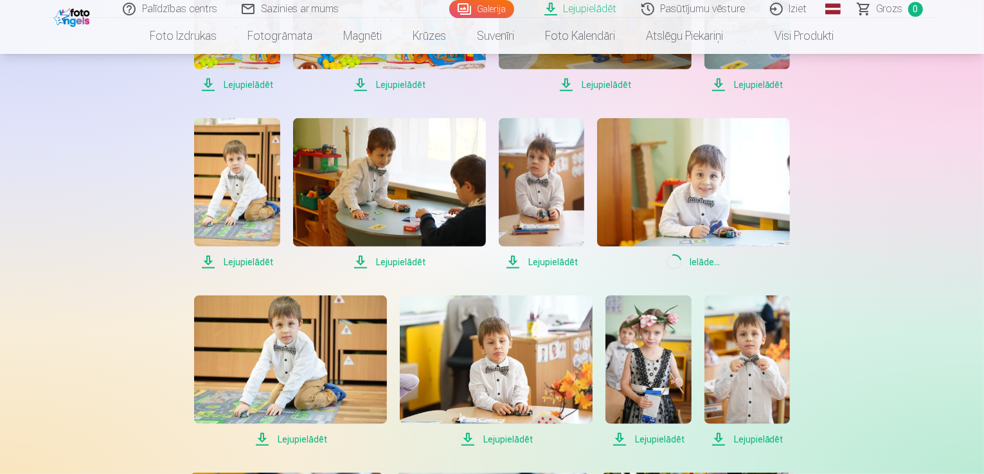
scroll to position [1286, 0]
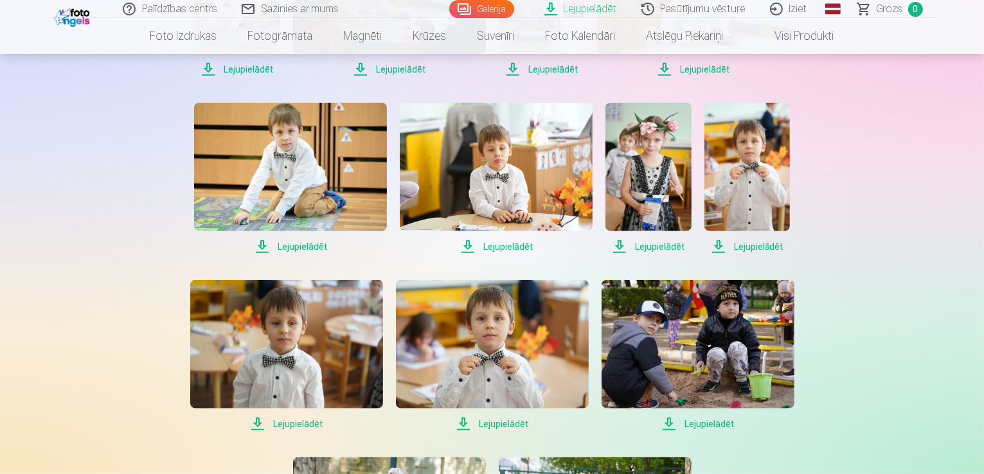
click at [294, 240] on span "Lejupielādēt" at bounding box center [290, 246] width 193 height 15
click at [504, 245] on span "Lejupielādēt" at bounding box center [496, 246] width 193 height 15
click at [647, 249] on span "Lejupielādēt" at bounding box center [649, 246] width 86 height 15
click at [751, 244] on span "Lejupielādēt" at bounding box center [748, 246] width 86 height 15
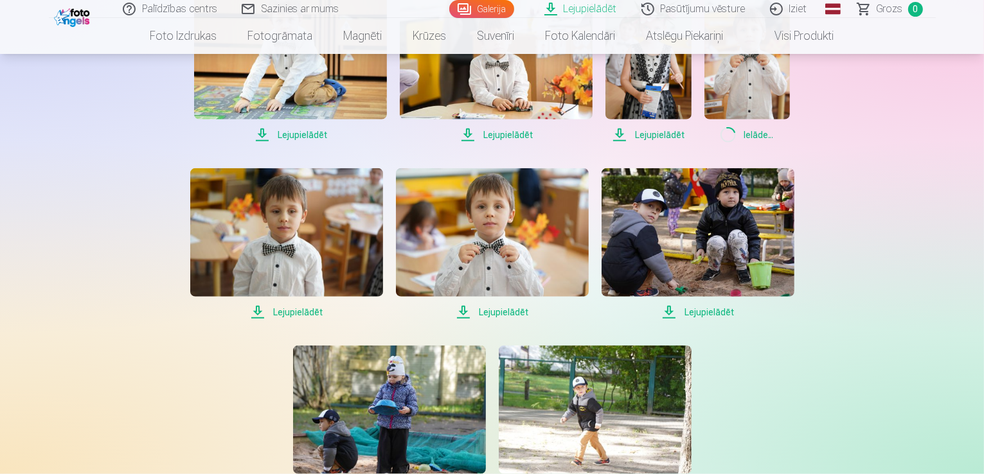
scroll to position [1479, 0]
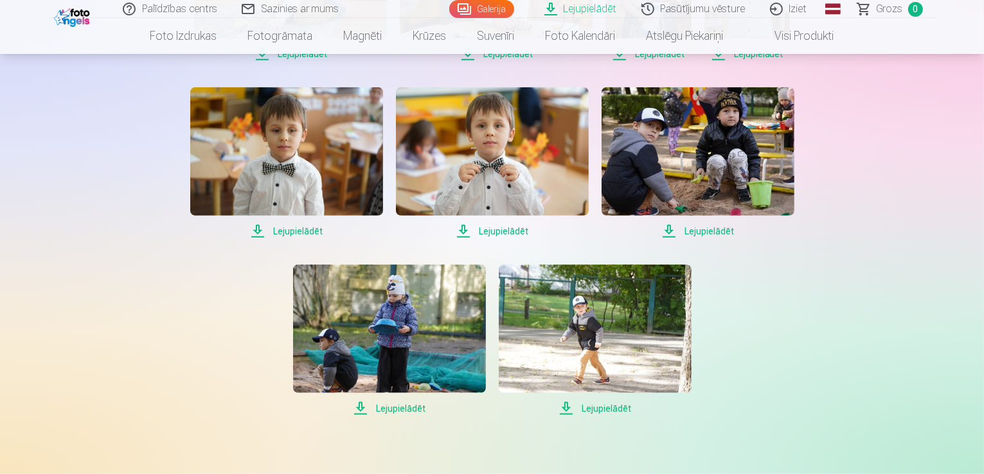
click at [303, 230] on span "Lejupielādēt" at bounding box center [286, 231] width 193 height 15
click at [501, 233] on span "Lejupielādēt" at bounding box center [492, 231] width 193 height 15
click at [702, 230] on span "Lejupielādēt" at bounding box center [698, 231] width 193 height 15
click at [399, 406] on span "Lejupielādēt" at bounding box center [389, 408] width 193 height 15
click at [607, 410] on span "Lejupielādēt" at bounding box center [595, 408] width 193 height 15
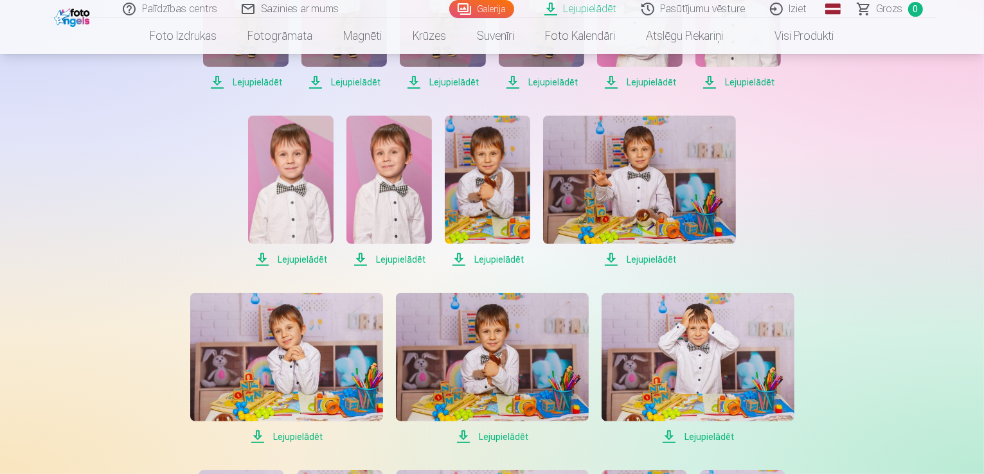
scroll to position [0, 0]
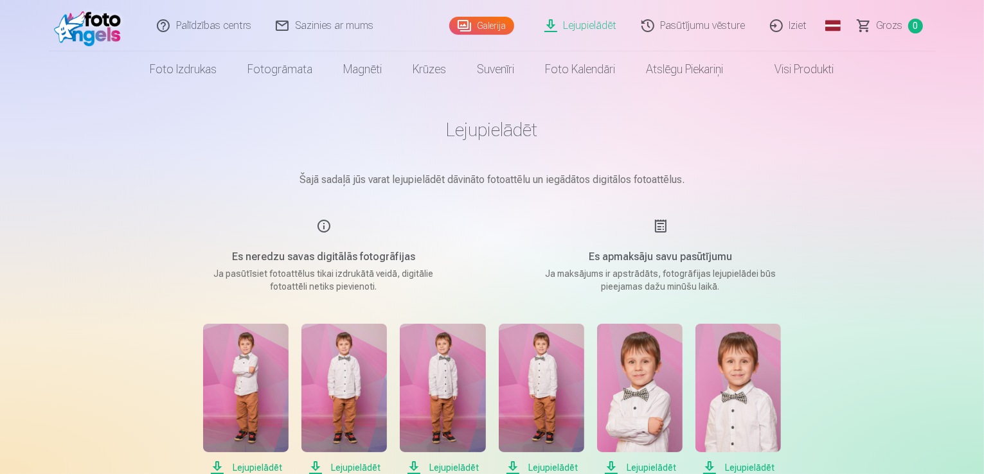
click at [787, 26] on link "Iziet" at bounding box center [790, 25] width 62 height 51
